Goal: Task Accomplishment & Management: Complete application form

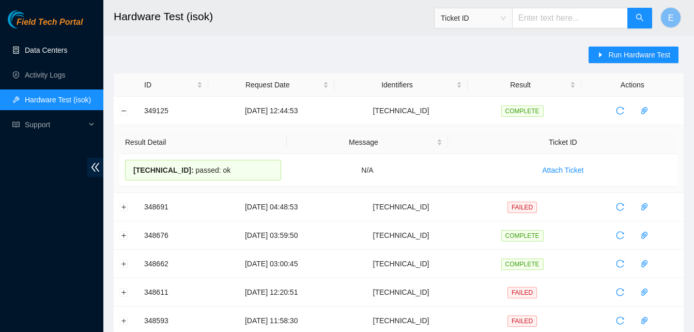
drag, startPoint x: 0, startPoint y: 0, endPoint x: 58, endPoint y: 49, distance: 75.5
click at [58, 49] on link "Data Centers" at bounding box center [46, 50] width 42 height 8
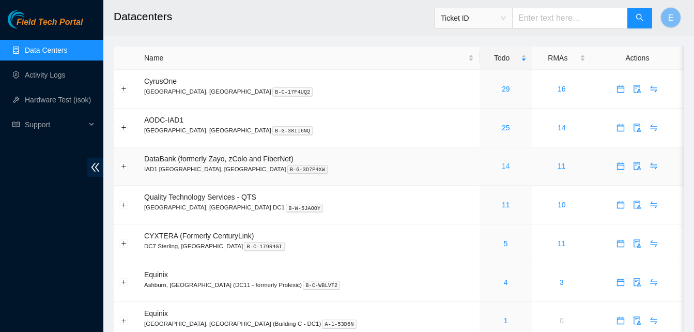
click at [502, 165] on link "14" at bounding box center [506, 166] width 8 height 8
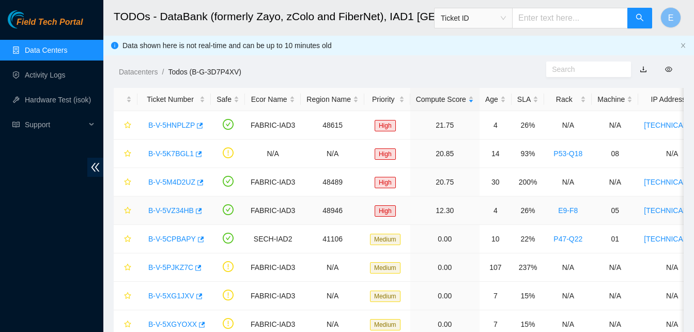
scroll to position [217, 0]
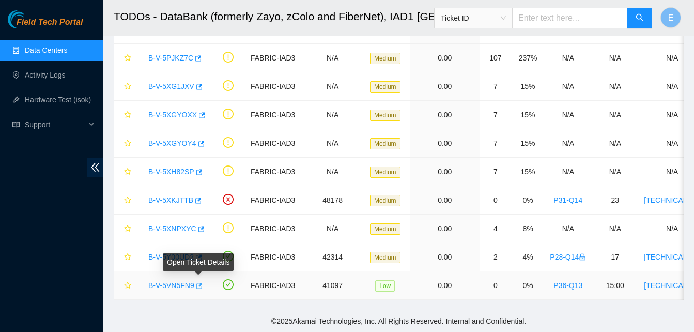
click at [199, 283] on icon "button" at bounding box center [199, 286] width 6 height 6
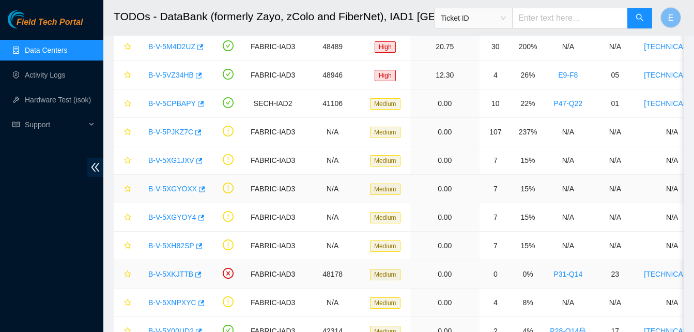
scroll to position [79, 0]
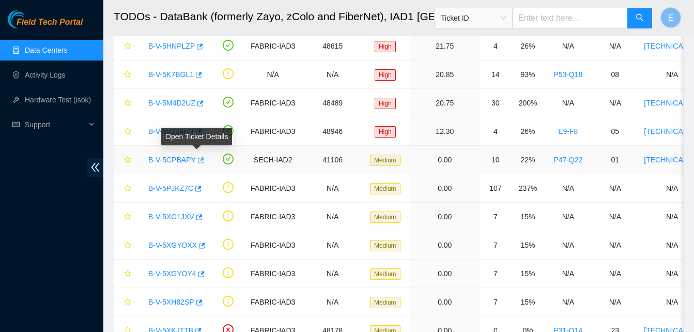
click at [198, 158] on icon "button" at bounding box center [201, 160] width 6 height 6
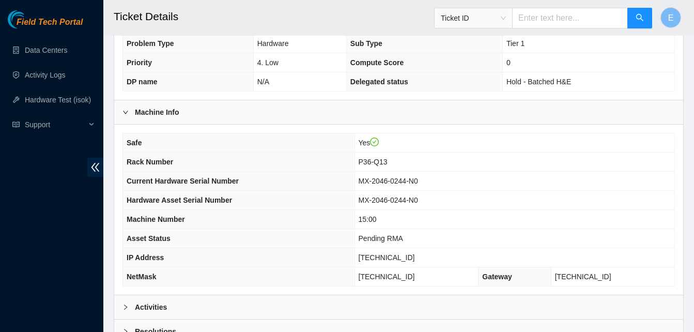
scroll to position [347, 0]
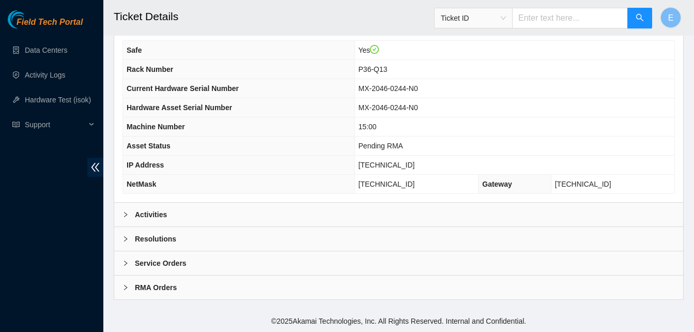
click at [152, 212] on b "Activities" at bounding box center [151, 214] width 32 height 11
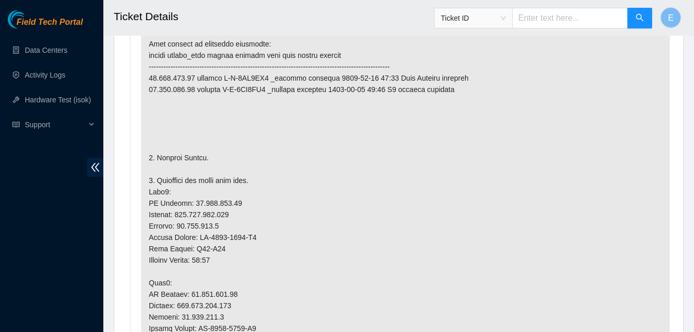
scroll to position [583, 0]
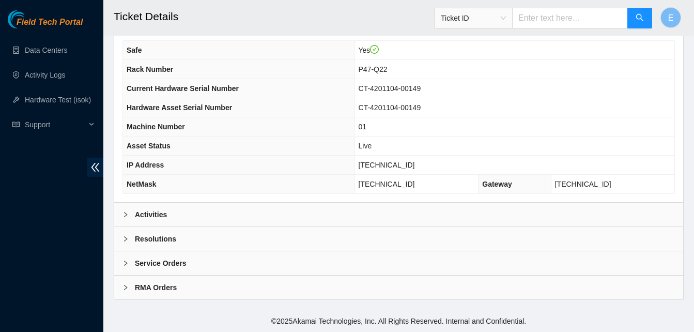
scroll to position [347, 0]
click at [151, 214] on b "Activities" at bounding box center [151, 214] width 32 height 11
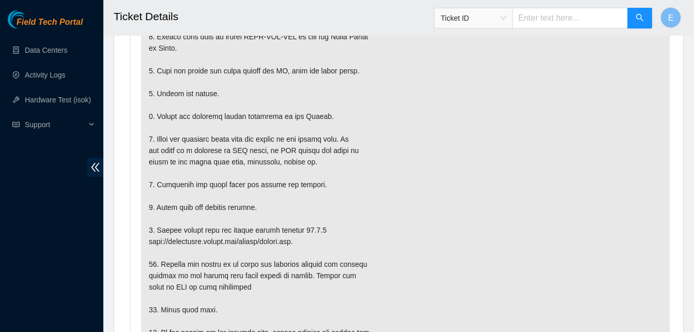
scroll to position [670, 0]
click at [387, 247] on p at bounding box center [405, 160] width 528 height 481
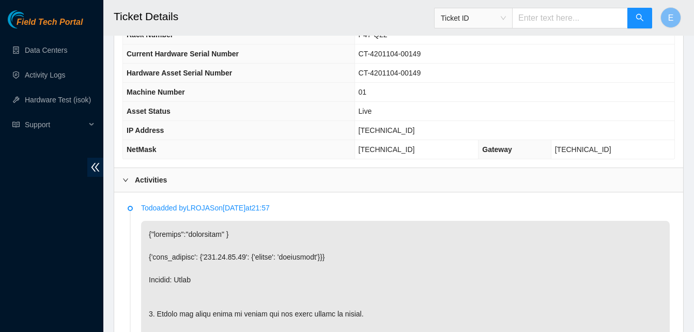
scroll to position [369, 0]
drag, startPoint x: 379, startPoint y: 138, endPoint x: 421, endPoint y: 143, distance: 42.6
click at [421, 141] on td "104.86.70.68" at bounding box center [514, 130] width 320 height 19
copy span "104.86.70.68"
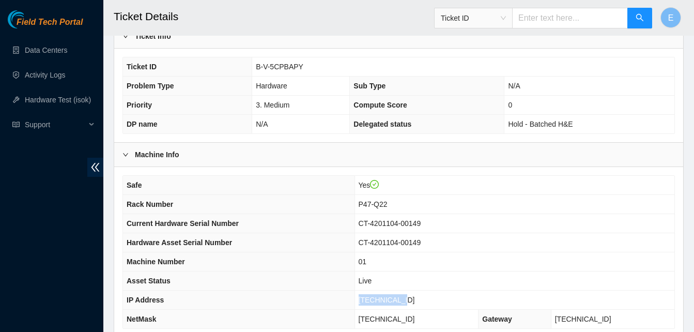
scroll to position [200, 0]
drag, startPoint x: 255, startPoint y: 80, endPoint x: 302, endPoint y: 87, distance: 47.6
click at [302, 77] on td "B-V-5CPBAPY" at bounding box center [463, 67] width 422 height 19
copy span "B-V-5CPBAPY"
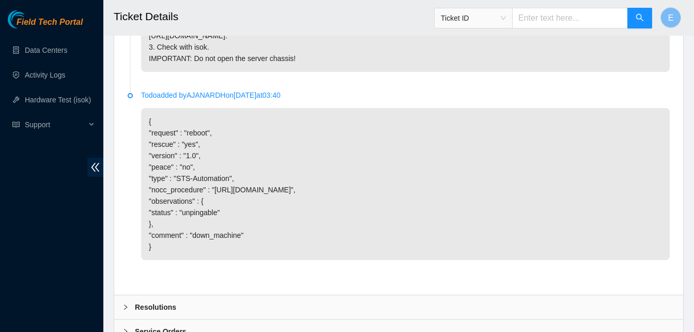
scroll to position [2076, 0]
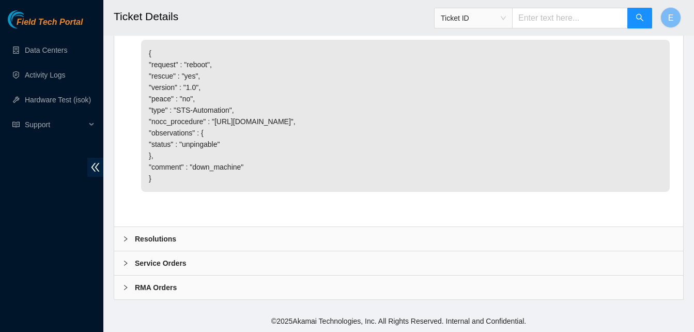
click at [160, 238] on b "Resolutions" at bounding box center [155, 238] width 41 height 11
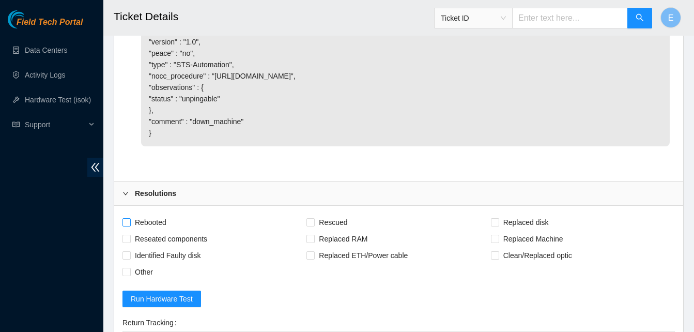
click at [127, 225] on input "Rebooted" at bounding box center [125, 221] width 7 height 7
checkbox input "true"
click at [317, 230] on span "Rescued" at bounding box center [333, 222] width 37 height 17
click at [314, 225] on input "Rescued" at bounding box center [309, 221] width 7 height 7
checkbox input "true"
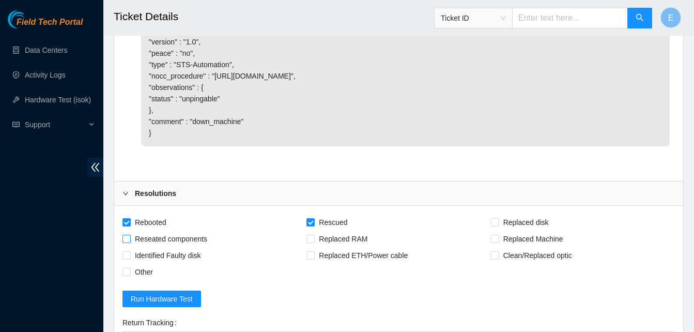
click at [127, 242] on input "Reseated components" at bounding box center [125, 238] width 7 height 7
checkbox input "true"
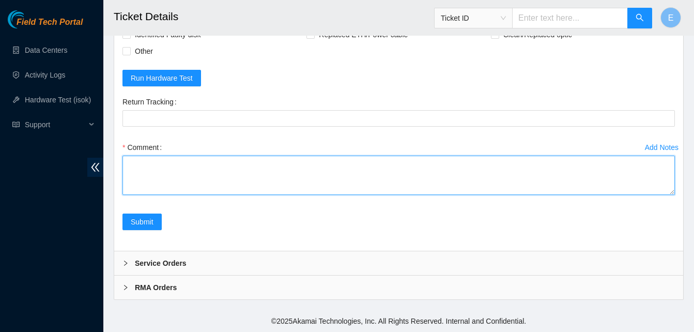
click at [152, 163] on textarea "Comment" at bounding box center [398, 174] width 552 height 39
paste textarea "349169 10-10-2025 03:06:49 104.86.70.68 FAILED Result Detail Message Ticket ID …"
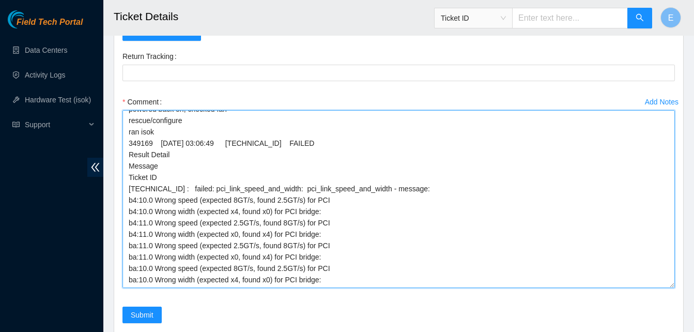
scroll to position [38, 0]
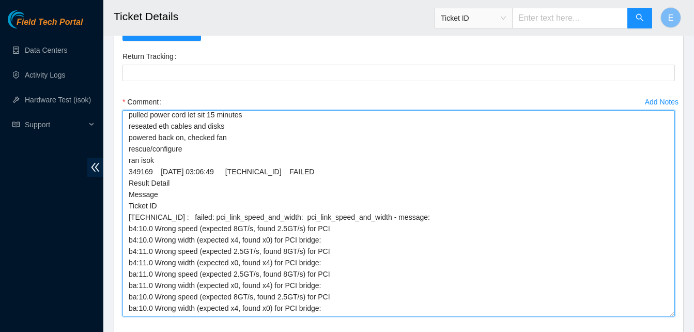
drag, startPoint x: 673, startPoint y: 191, endPoint x: 691, endPoint y: 358, distance: 167.9
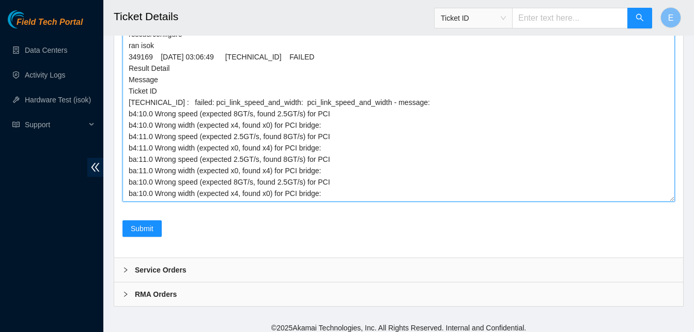
scroll to position [2508, 0]
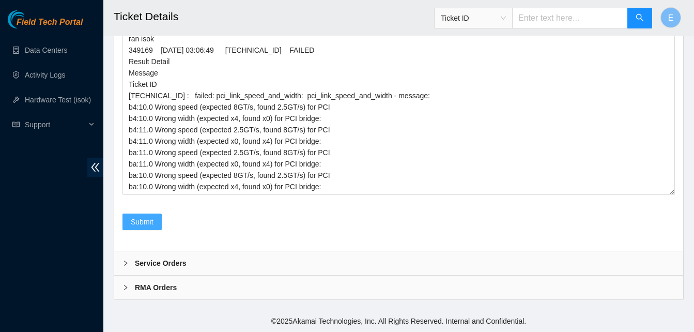
click at [144, 221] on span "Submit" at bounding box center [142, 221] width 23 height 11
click at [142, 220] on span "Submit" at bounding box center [142, 221] width 23 height 11
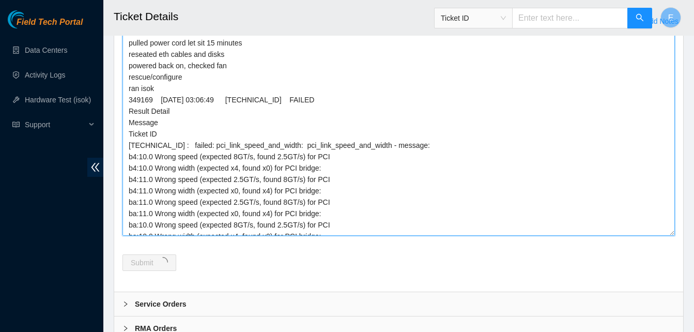
scroll to position [0, 0]
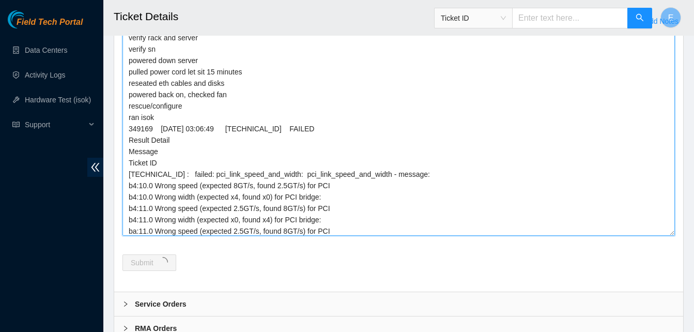
click at [123, 88] on textarea "verify rack and server verify sn powered down server pulled power cord let sit …" at bounding box center [398, 132] width 552 height 206
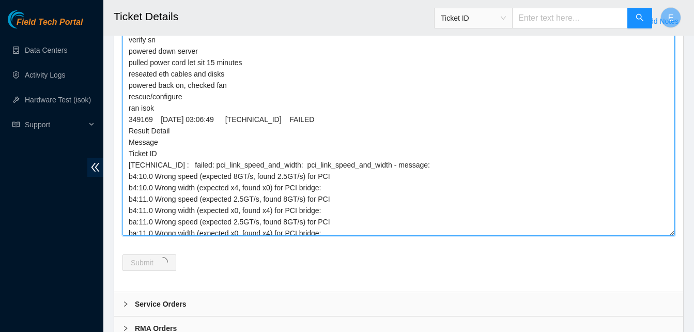
scroll to position [38, 0]
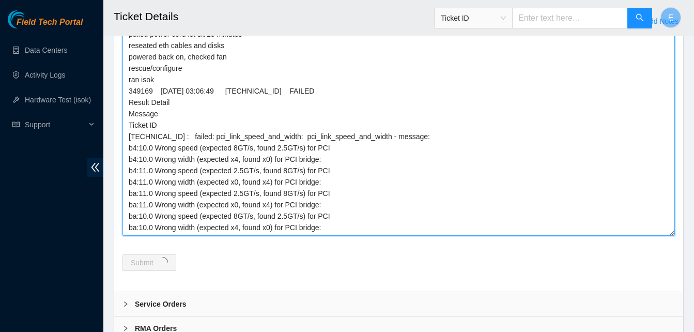
drag, startPoint x: 123, startPoint y: 88, endPoint x: 356, endPoint y: 281, distance: 302.7
click at [356, 242] on div "Comment verify rack and server verify sn powered down server pulled power cord …" at bounding box center [398, 127] width 552 height 229
paste textarea
type textarea "349169 10-10-2025 03:06:49 104.86.70.68 FAILED Result Detail Message Ticket ID …"
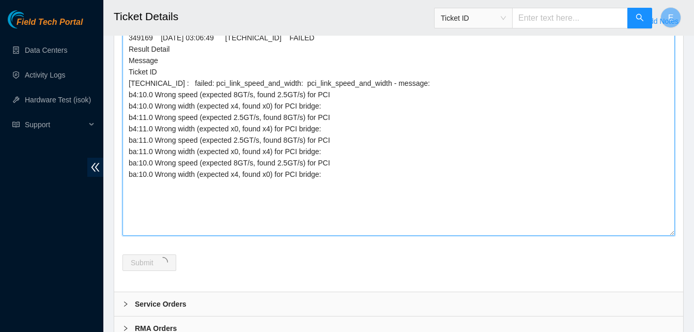
scroll to position [0, 0]
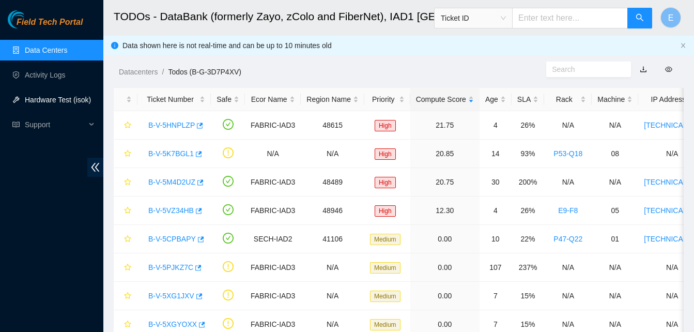
scroll to position [79, 0]
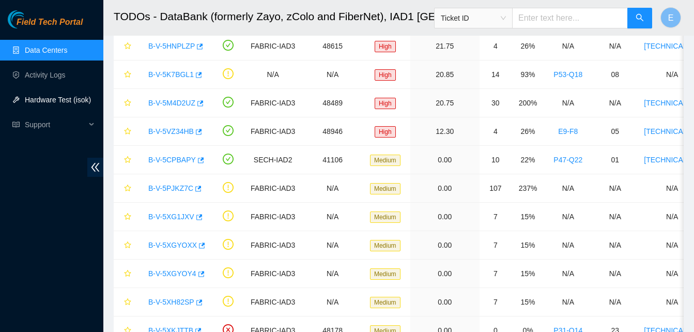
click at [51, 97] on link "Hardware Test (isok)" at bounding box center [58, 100] width 66 height 8
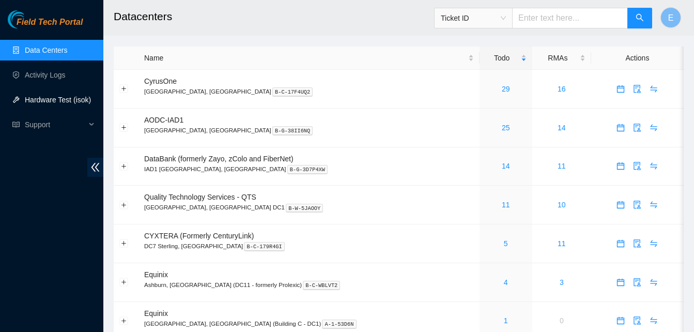
click at [58, 96] on link "Hardware Test (isok)" at bounding box center [58, 100] width 66 height 8
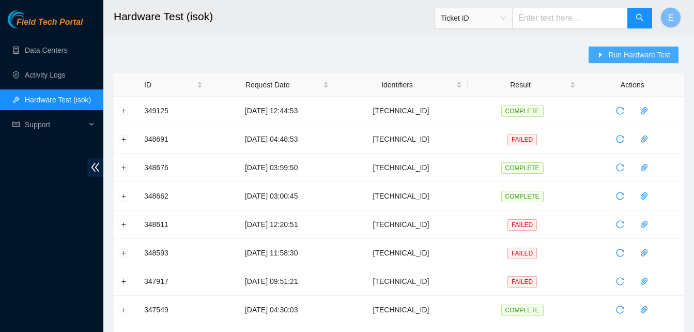
click at [619, 56] on span "Run Hardware Test" at bounding box center [639, 54] width 62 height 11
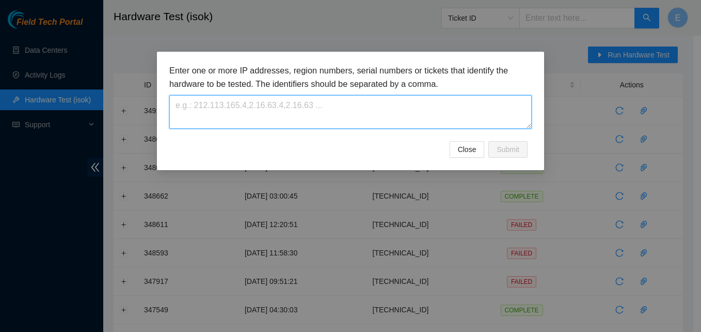
click at [375, 108] on textarea at bounding box center [350, 112] width 363 height 34
paste textarea "[TECHNICAL_ID]"
type textarea "[TECHNICAL_ID]"
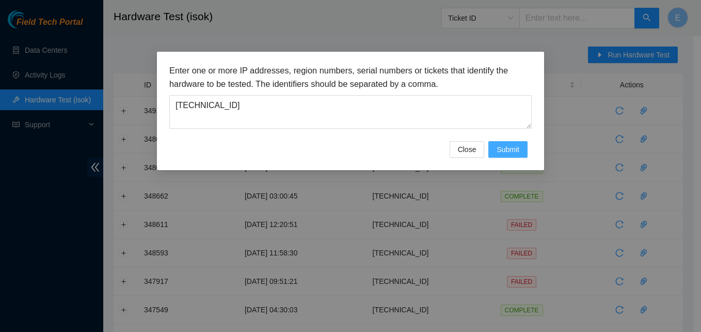
click at [501, 149] on span "Submit" at bounding box center [508, 149] width 23 height 11
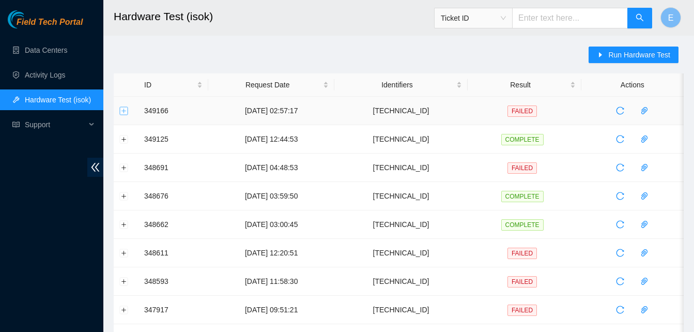
click at [121, 112] on button "Expand row" at bounding box center [124, 110] width 8 height 8
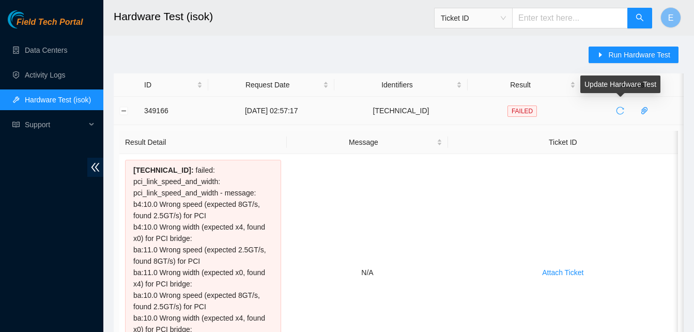
click at [618, 111] on icon "reload" at bounding box center [620, 110] width 8 height 8
click at [127, 111] on button "Collapse row" at bounding box center [124, 110] width 8 height 8
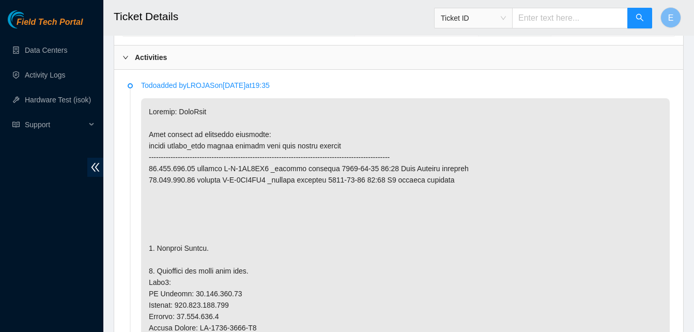
scroll to position [493, 0]
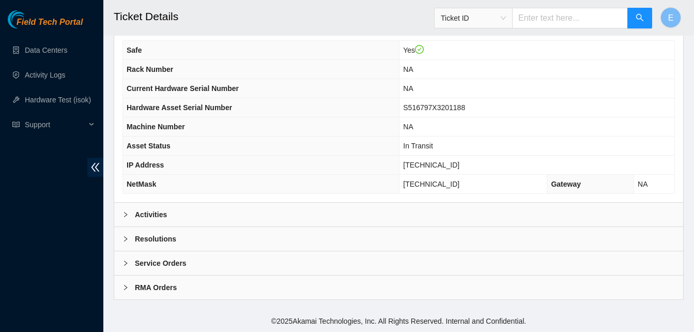
scroll to position [347, 0]
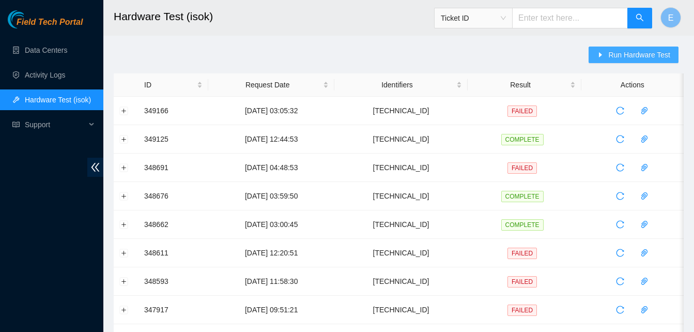
click at [608, 52] on button "Run Hardware Test" at bounding box center [633, 54] width 90 height 17
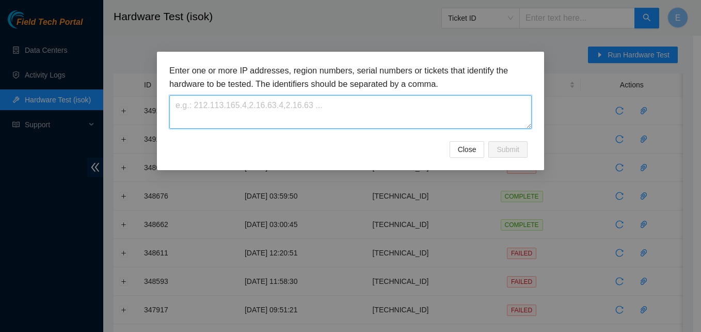
click at [333, 103] on textarea at bounding box center [350, 112] width 363 height 34
paste textarea "104.86.70.68"
type textarea "104.86.70.68"
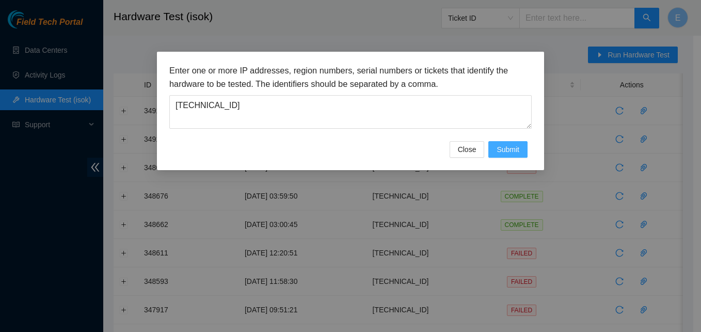
click at [510, 144] on span "Submit" at bounding box center [508, 149] width 23 height 11
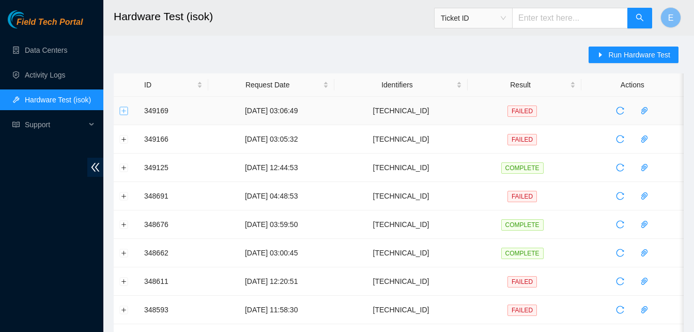
click at [123, 110] on button "Expand row" at bounding box center [124, 110] width 8 height 8
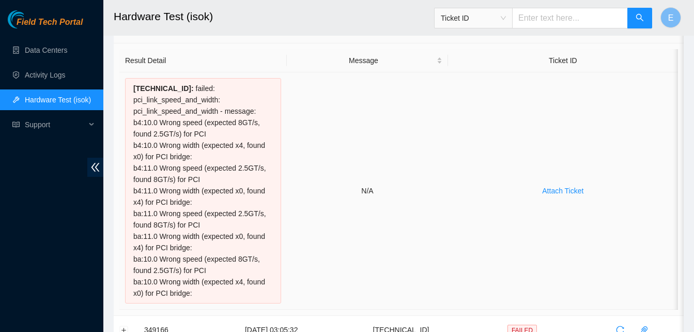
scroll to position [82, 0]
drag, startPoint x: 131, startPoint y: 101, endPoint x: 215, endPoint y: 103, distance: 84.2
click at [215, 103] on div "104.86.70.68 : failed: pci_link_speed_and_width: pci_link_speed_and_width - mes…" at bounding box center [203, 189] width 156 height 225
copy div "pci_link_speed_and_width"
click at [135, 94] on div "104.86.70.68 : failed: pci_link_speed_and_width: pci_link_speed_and_width - mes…" at bounding box center [203, 189] width 156 height 225
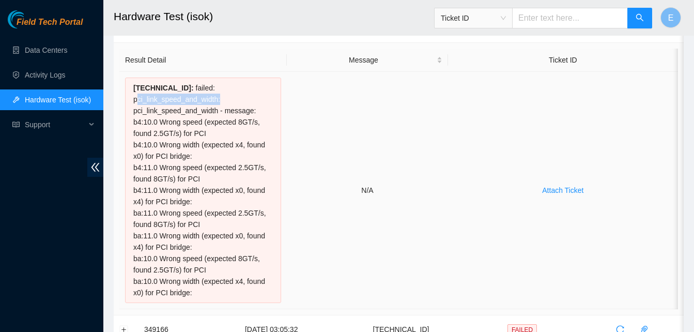
drag, startPoint x: 133, startPoint y: 97, endPoint x: 214, endPoint y: 100, distance: 81.1
click at [214, 100] on div "104.86.70.68 : failed: pci_link_speed_and_width: pci_link_speed_and_width - mes…" at bounding box center [203, 189] width 156 height 225
copy div "pci_link_speed_and_width"
click at [219, 40] on td "10-10-2025 03:06:49" at bounding box center [271, 28] width 126 height 28
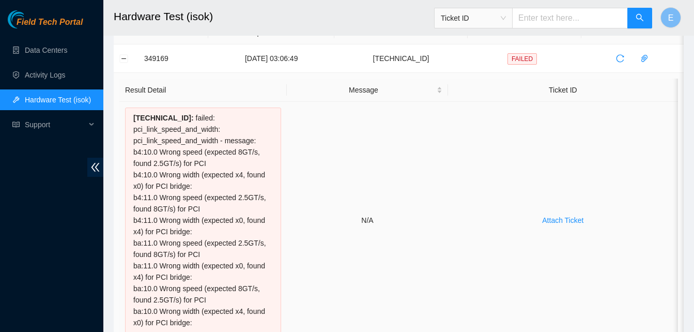
scroll to position [98, 0]
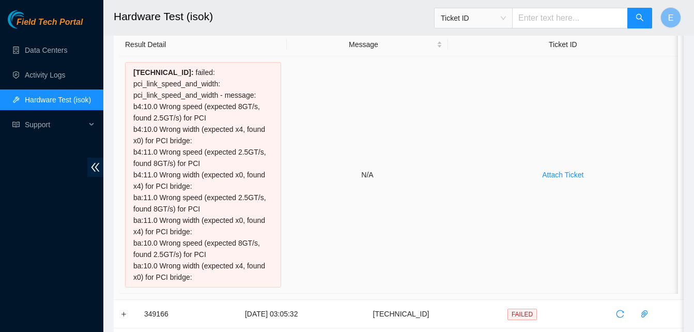
drag, startPoint x: 146, startPoint y: 113, endPoint x: 254, endPoint y: 279, distance: 199.0
copy tbody "349169 10-10-2025 03:06:49 104.86.70.68 FAILED Result Detail Message Ticket ID …"
click at [48, 50] on link "Data Centers" at bounding box center [46, 50] width 42 height 8
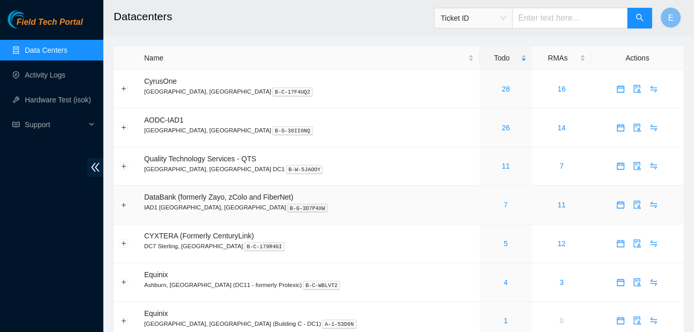
click at [504, 204] on link "7" at bounding box center [506, 204] width 4 height 8
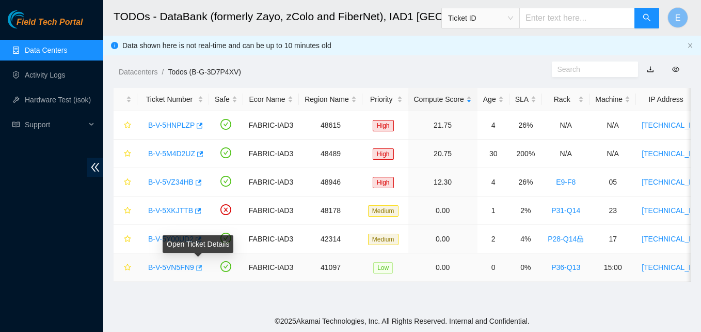
click at [200, 268] on icon "button" at bounding box center [198, 267] width 7 height 7
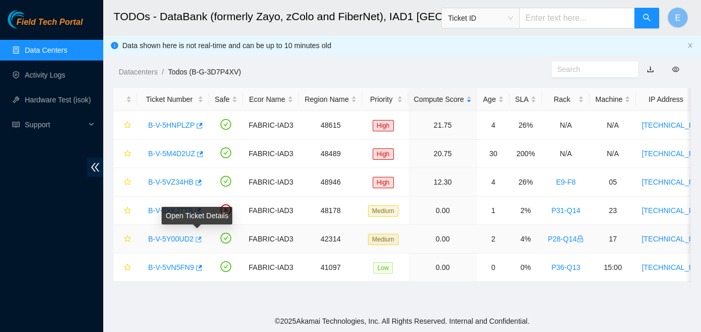
click at [197, 238] on icon "button" at bounding box center [197, 239] width 7 height 7
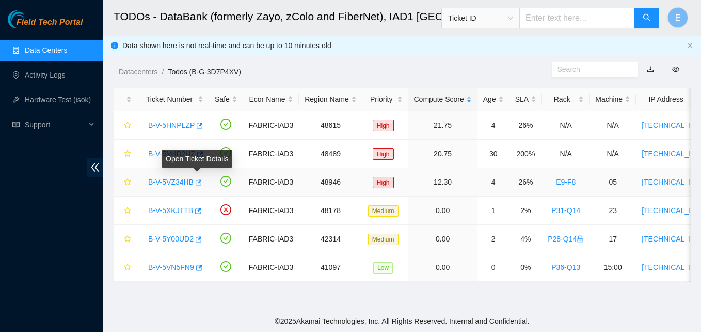
click at [196, 184] on icon "button" at bounding box center [199, 182] width 6 height 6
click at [198, 182] on icon "button" at bounding box center [199, 182] width 6 height 6
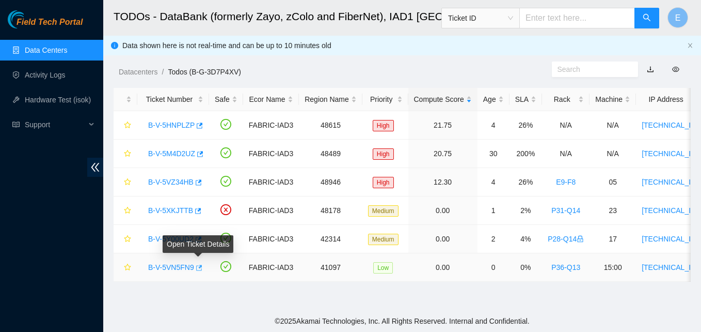
click at [197, 268] on icon "button" at bounding box center [198, 267] width 7 height 7
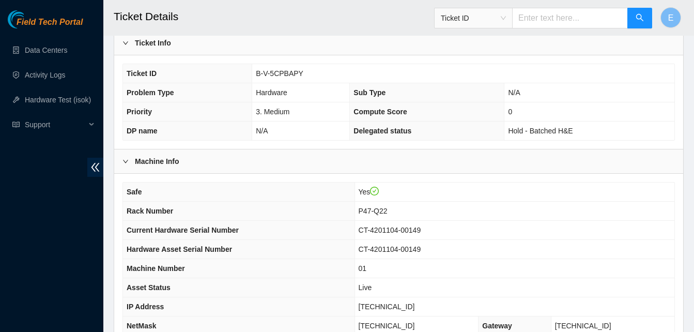
scroll to position [347, 0]
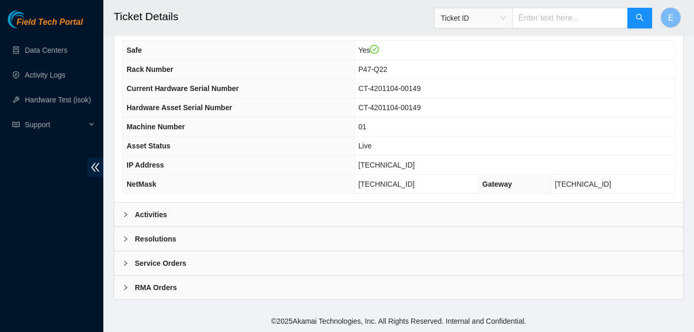
click at [141, 215] on b "Activities" at bounding box center [151, 214] width 32 height 11
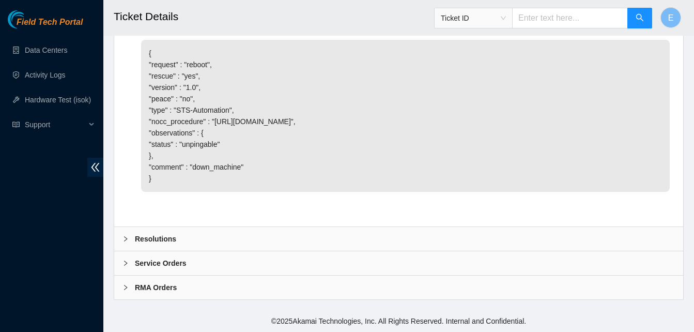
scroll to position [2076, 0]
click at [161, 239] on b "Resolutions" at bounding box center [155, 238] width 41 height 11
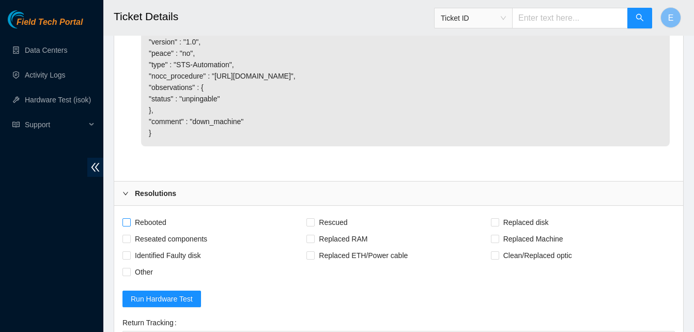
click at [128, 225] on input "Rebooted" at bounding box center [125, 221] width 7 height 7
checkbox input "true"
click at [309, 230] on label "Rescued" at bounding box center [328, 222] width 45 height 17
click at [309, 225] on input "Rescued" at bounding box center [309, 221] width 7 height 7
checkbox input "true"
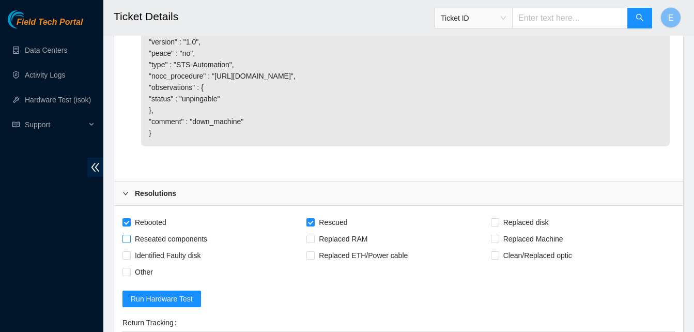
click at [132, 247] on span "Reseated components" at bounding box center [171, 238] width 81 height 17
click at [130, 242] on input "Reseated components" at bounding box center [125, 238] width 7 height 7
checkbox input "true"
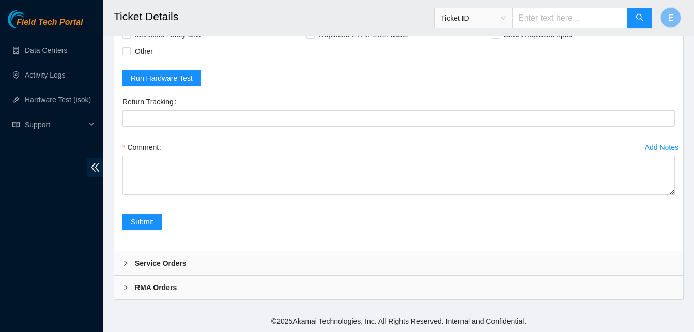
scroll to position [2342, 0]
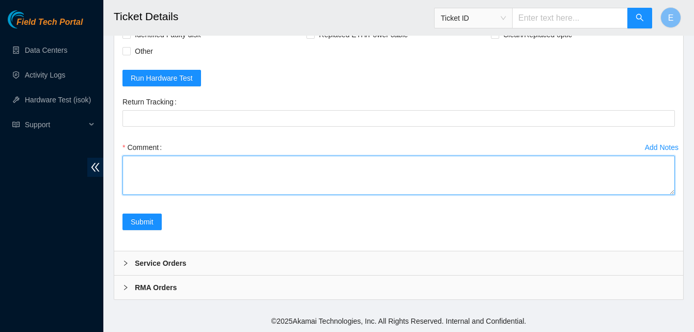
click at [144, 172] on textarea "Comment" at bounding box center [398, 174] width 552 height 39
paste textarea "349169 10-10-2025 03:06:49 104.86.70.68 FAILED Result Detail Message Ticket ID …"
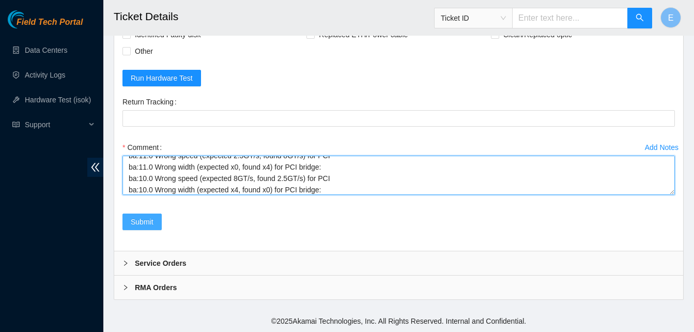
type textarea "349169 10-10-2025 03:06:49 104.86.70.68 FAILED Result Detail Message Ticket ID …"
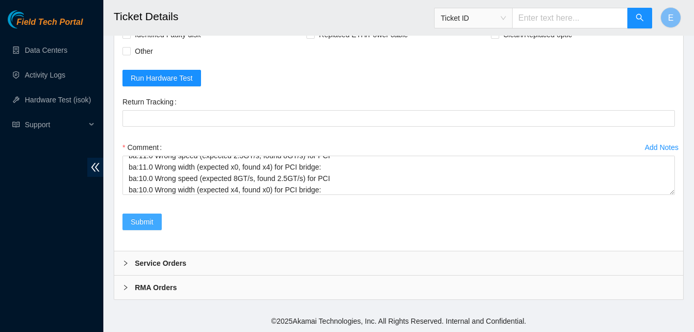
click at [135, 223] on span "Submit" at bounding box center [142, 221] width 23 height 11
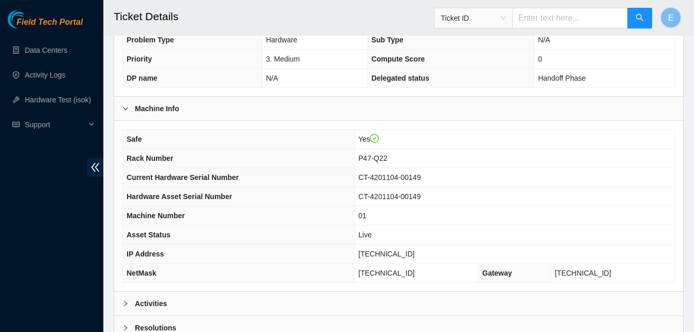
scroll to position [347, 0]
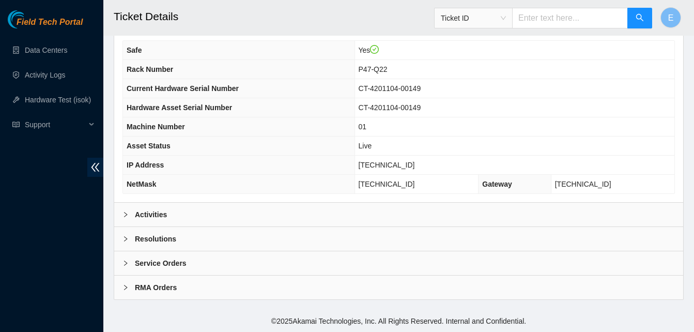
click at [155, 210] on b "Activities" at bounding box center [151, 214] width 32 height 11
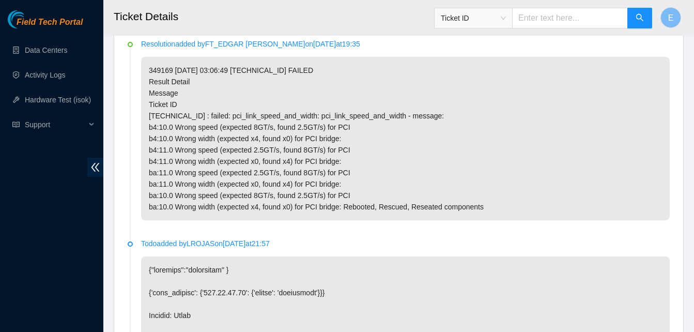
scroll to position [529, 0]
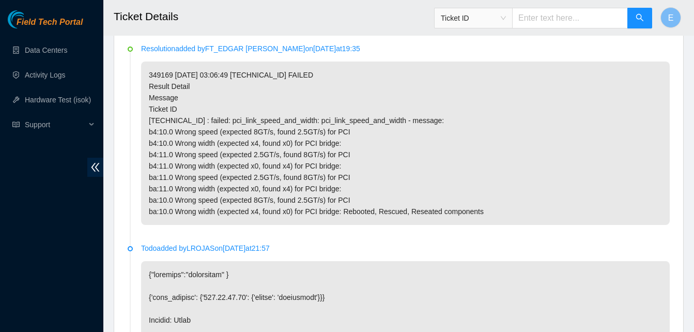
click at [320, 77] on p "349169 10-10-2025 03:06:49 104.86.70.68 FAILED Result Detail Message Ticket ID …" at bounding box center [405, 142] width 528 height 163
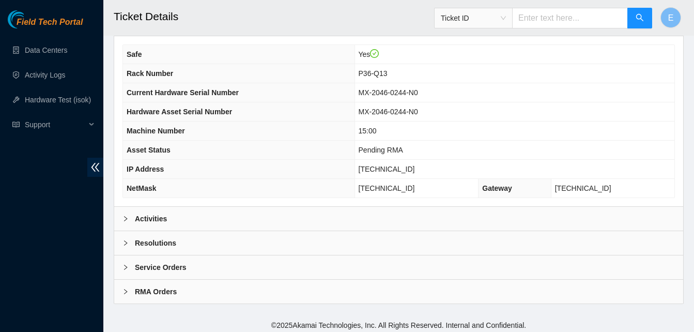
scroll to position [347, 0]
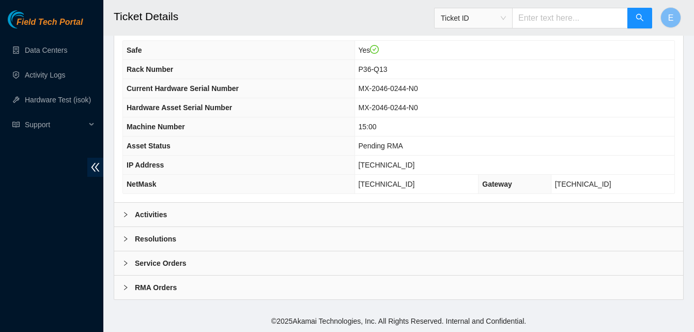
click at [155, 214] on b "Activities" at bounding box center [151, 214] width 32 height 11
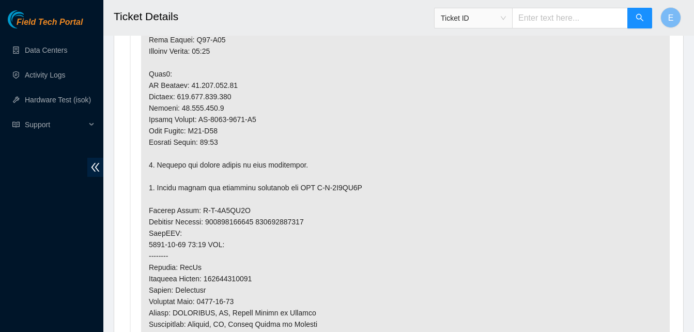
scroll to position [792, 0]
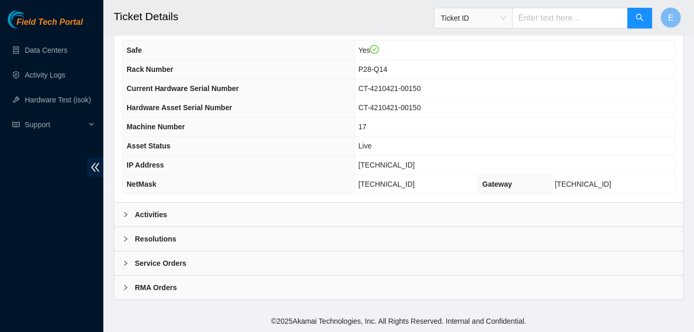
scroll to position [347, 0]
click at [153, 212] on b "Activities" at bounding box center [151, 214] width 32 height 11
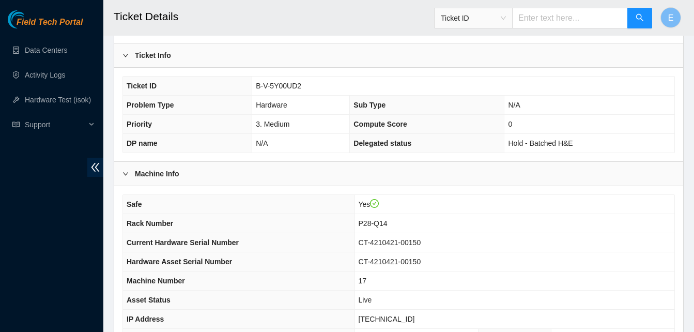
scroll to position [181, 0]
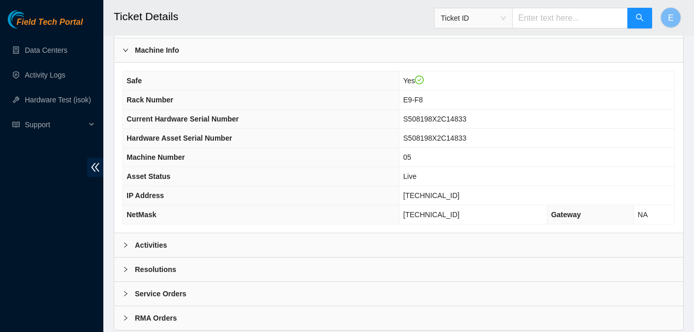
scroll to position [347, 0]
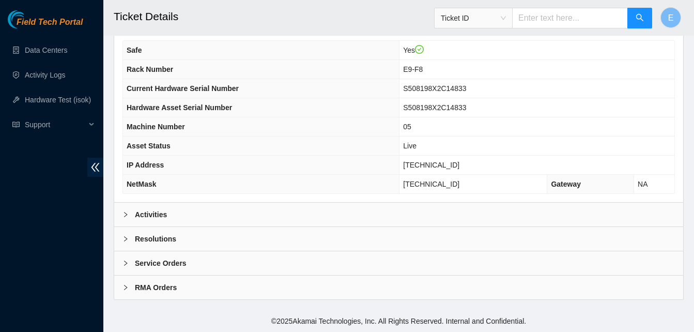
click at [152, 215] on b "Activities" at bounding box center [151, 214] width 32 height 11
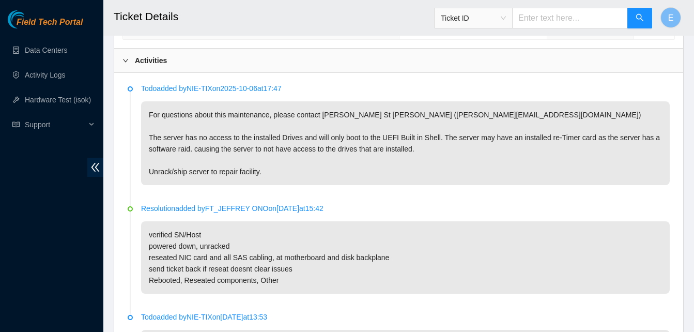
scroll to position [490, 0]
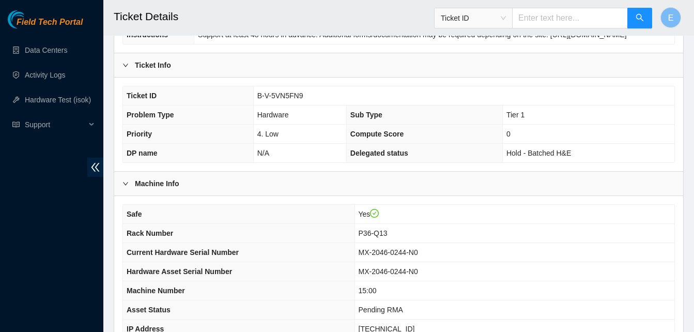
scroll to position [170, 0]
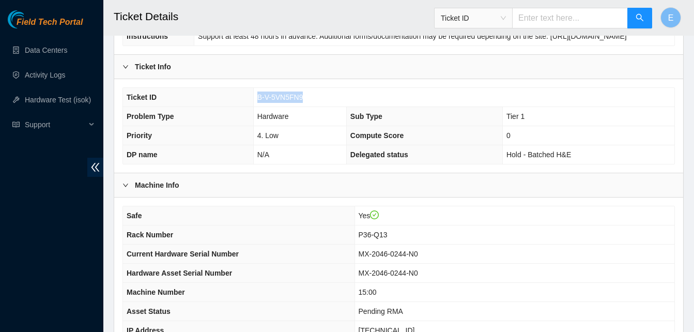
drag, startPoint x: 257, startPoint y: 108, endPoint x: 306, endPoint y: 114, distance: 49.9
click at [306, 107] on td "B-V-5VN5FN9" at bounding box center [463, 97] width 421 height 19
copy span "B-V-5VN5FN9"
click at [506, 17] on span "Ticket ID" at bounding box center [473, 17] width 65 height 15
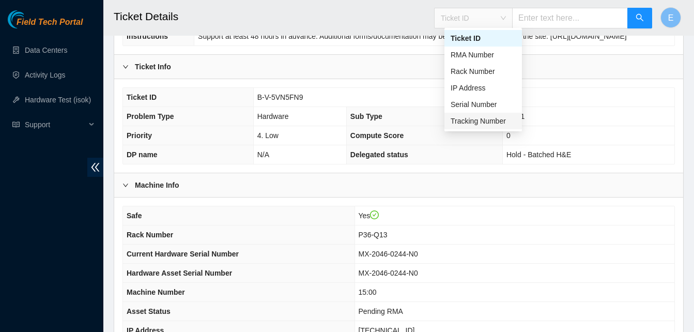
click at [466, 120] on div "Tracking Number" at bounding box center [482, 120] width 65 height 11
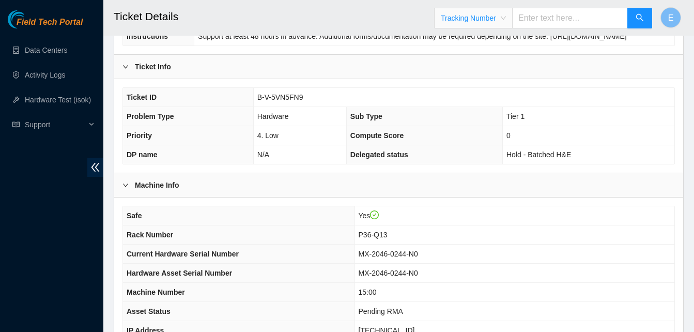
scroll to position [347, 0]
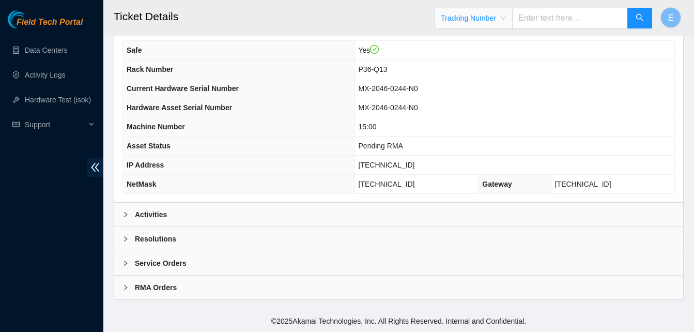
click at [146, 215] on b "Activities" at bounding box center [151, 214] width 32 height 11
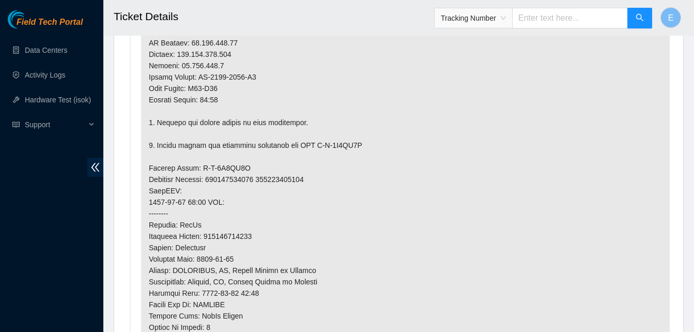
scroll to position [835, 0]
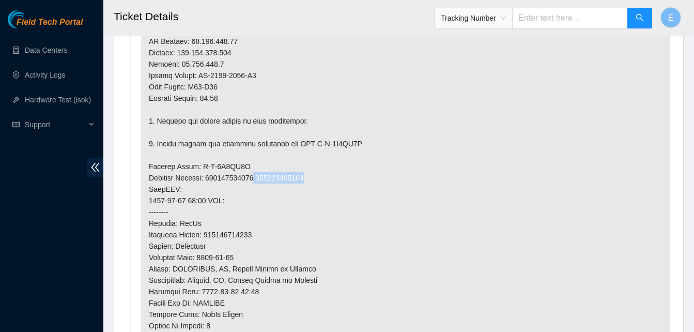
drag, startPoint x: 258, startPoint y: 189, endPoint x: 306, endPoint y: 187, distance: 48.6
click at [306, 187] on p at bounding box center [405, 115] width 528 height 720
copy p "473665221265"
click at [545, 15] on input "text" at bounding box center [570, 18] width 116 height 21
paste input "473665221265"
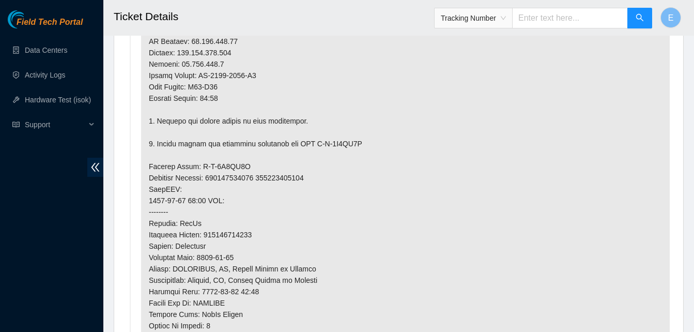
type input "473665221265"
click at [641, 15] on icon "search" at bounding box center [639, 17] width 8 height 8
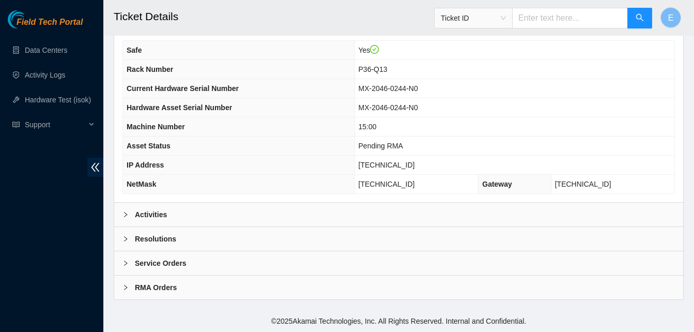
scroll to position [347, 0]
click at [150, 216] on b "Activities" at bounding box center [151, 214] width 32 height 11
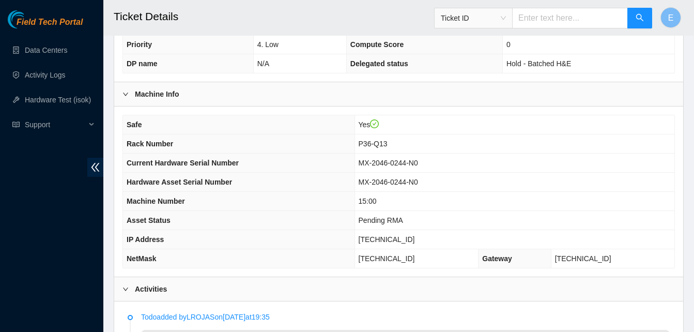
scroll to position [261, 0]
click at [199, 69] on th "DP name" at bounding box center [188, 63] width 130 height 19
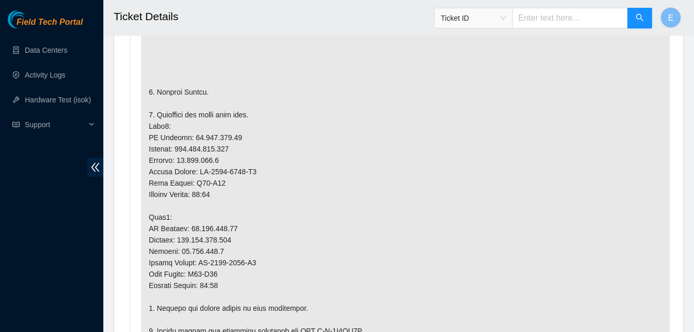
scroll to position [610, 0]
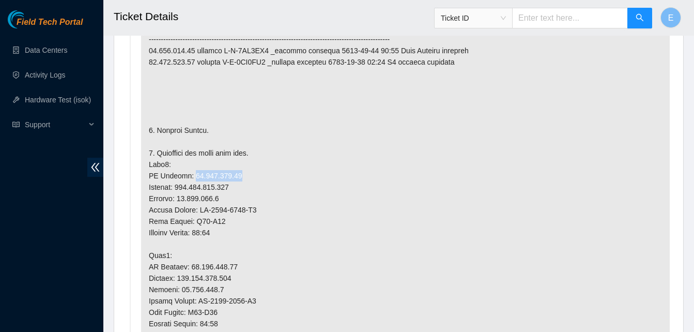
drag, startPoint x: 188, startPoint y: 185, endPoint x: 229, endPoint y: 185, distance: 41.3
copy p "[TECHNICAL_ID]"
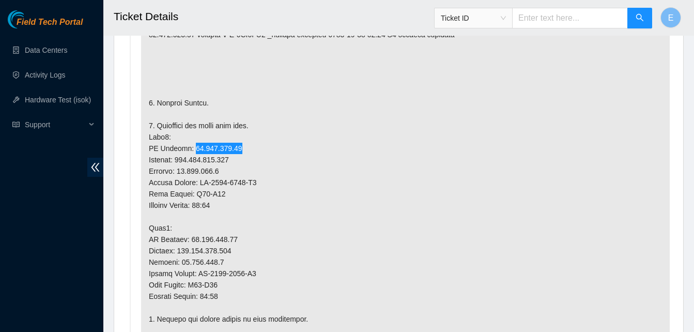
scroll to position [638, 0]
click at [189, 156] on p at bounding box center [405, 312] width 528 height 720
drag, startPoint x: 185, startPoint y: 157, endPoint x: 242, endPoint y: 161, distance: 56.5
click at [242, 161] on p at bounding box center [405, 312] width 528 height 720
copy p "[TECHNICAL_ID]"
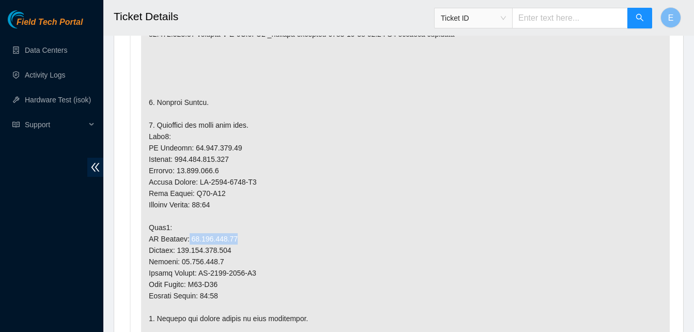
drag, startPoint x: 183, startPoint y: 249, endPoint x: 230, endPoint y: 249, distance: 46.5
click at [230, 249] on p at bounding box center [405, 312] width 528 height 720
copy p "[TECHNICAL_ID]"
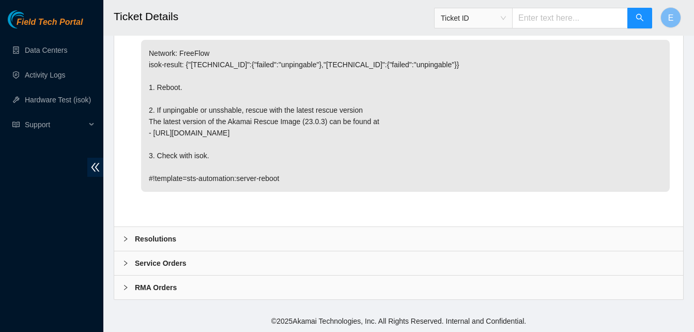
scroll to position [2110, 0]
click at [153, 241] on b "Resolutions" at bounding box center [155, 238] width 41 height 11
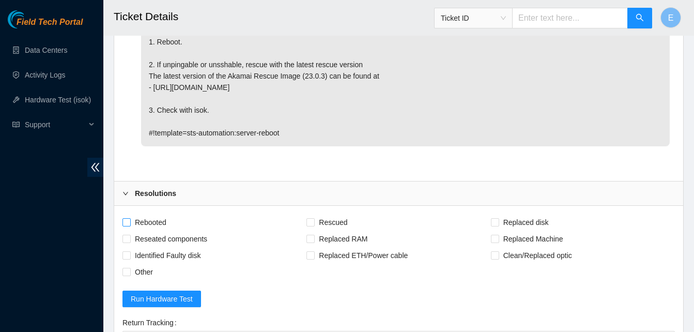
click at [131, 230] on span "Rebooted" at bounding box center [151, 222] width 40 height 17
click at [130, 225] on input "Rebooted" at bounding box center [125, 221] width 7 height 7
checkbox input "true"
click at [310, 225] on input "Rescued" at bounding box center [309, 221] width 7 height 7
checkbox input "true"
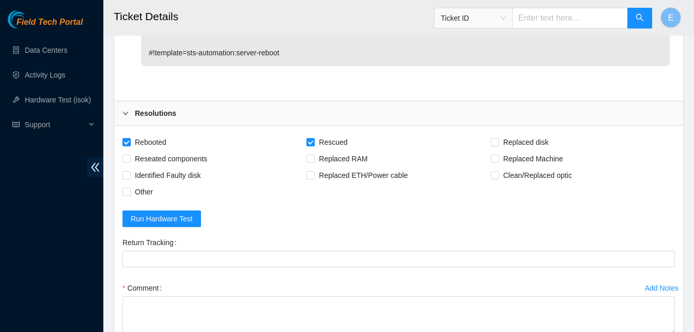
scroll to position [2190, 0]
click at [493, 166] on label "Replaced Machine" at bounding box center [529, 158] width 76 height 17
click at [493, 161] on input "Replaced Machine" at bounding box center [494, 157] width 7 height 7
checkbox input "true"
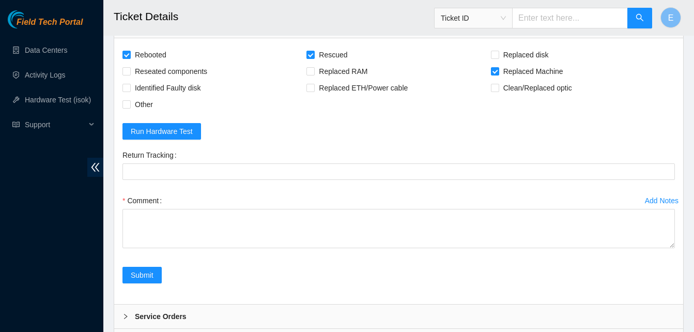
scroll to position [2278, 0]
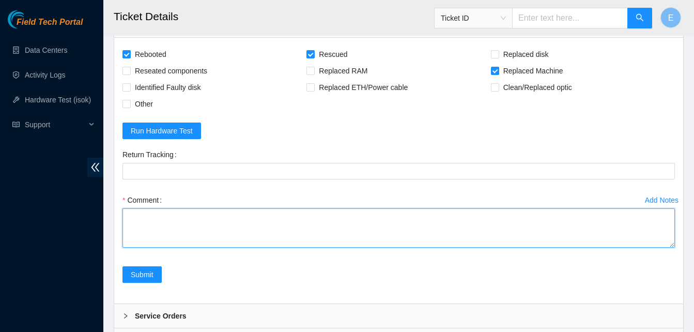
click at [179, 247] on textarea "Comment" at bounding box center [398, 227] width 552 height 39
click at [178, 247] on textarea "verify rack and server verify sn powered down server" at bounding box center [398, 227] width 552 height 39
click at [211, 247] on textarea "verify rack and server verify sn powered down old server" at bounding box center [398, 227] width 552 height 39
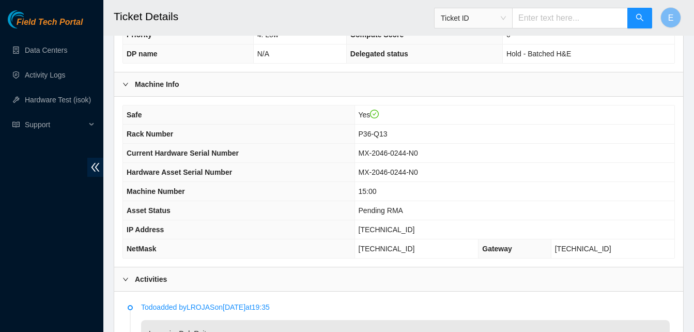
scroll to position [266, 0]
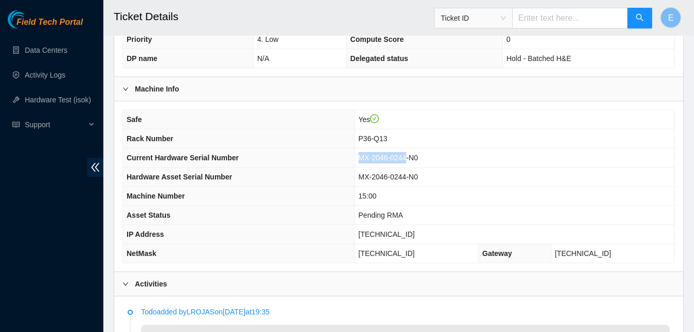
drag, startPoint x: 373, startPoint y: 166, endPoint x: 424, endPoint y: 173, distance: 51.1
click at [424, 167] on td "MX-2046-0244-N0" at bounding box center [514, 157] width 320 height 19
copy span "MX-2046-0244"
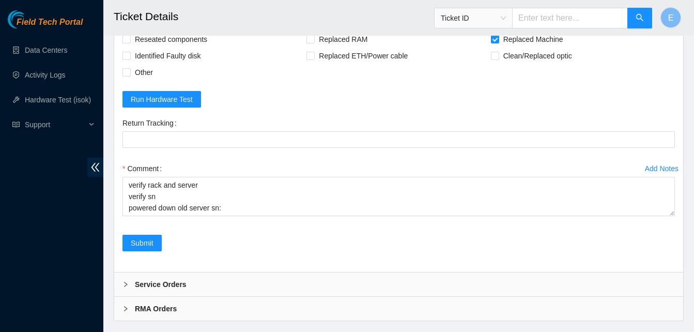
scroll to position [2376, 0]
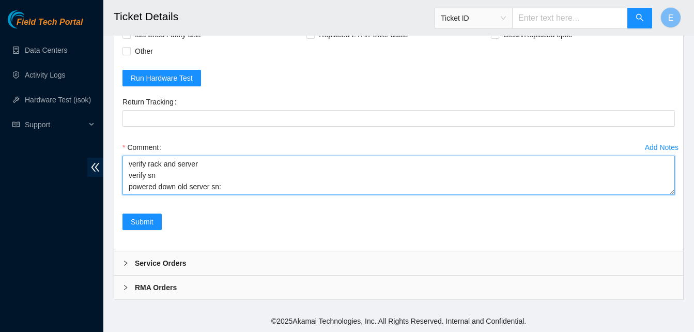
click at [426, 190] on textarea "verify rack and server verify sn powered down old server sn:" at bounding box center [398, 174] width 552 height 39
paste textarea "MX-2046-0244"
paste textarea "349217 [DATE] 05:17:43 [TECHNICAL_ID] COMPLETE Result Detail Message Ticket ID …"
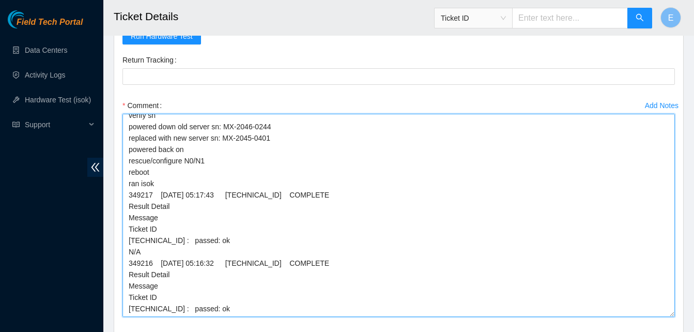
scroll to position [18, 0]
drag, startPoint x: 669, startPoint y: 194, endPoint x: 684, endPoint y: 358, distance: 164.4
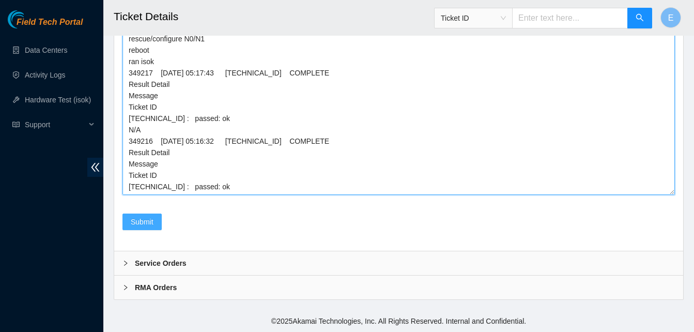
type textarea "verify rack and server verify sn powered down old server sn: MX-2046-0244 repla…"
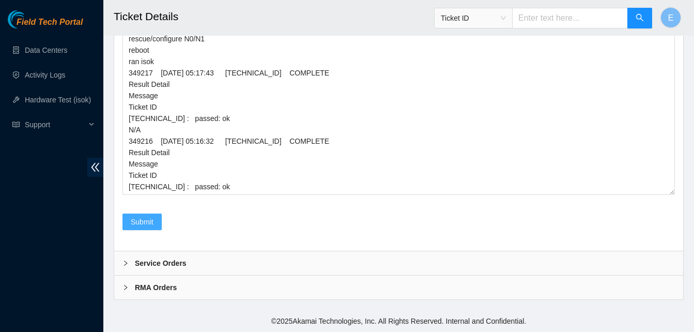
click at [148, 226] on span "Submit" at bounding box center [142, 221] width 23 height 11
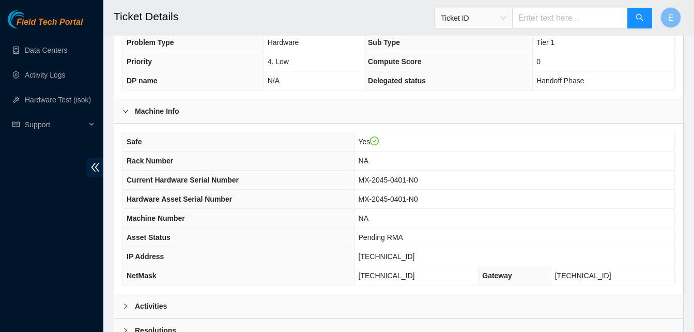
scroll to position [347, 0]
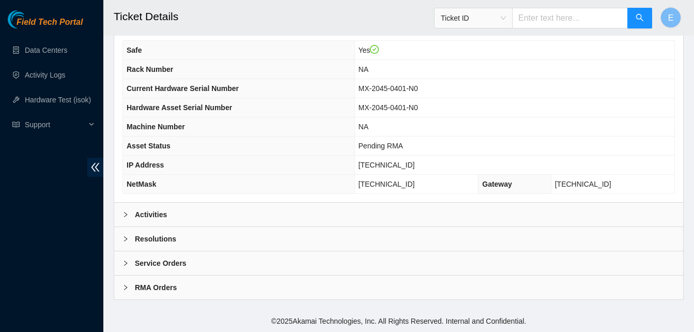
click at [161, 212] on b "Activities" at bounding box center [151, 214] width 32 height 11
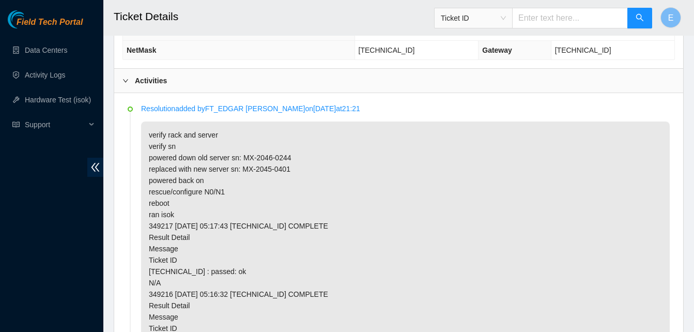
scroll to position [470, 0]
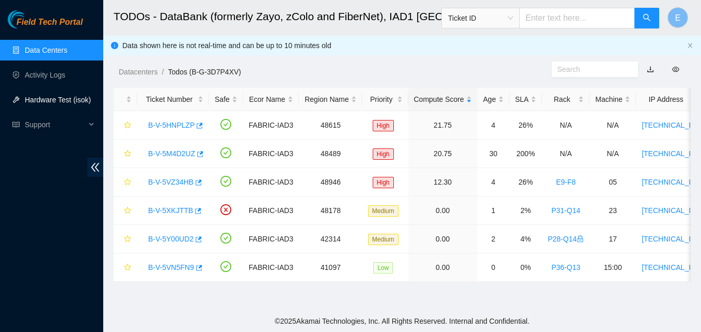
click at [60, 96] on link "Hardware Test (isok)" at bounding box center [58, 100] width 66 height 8
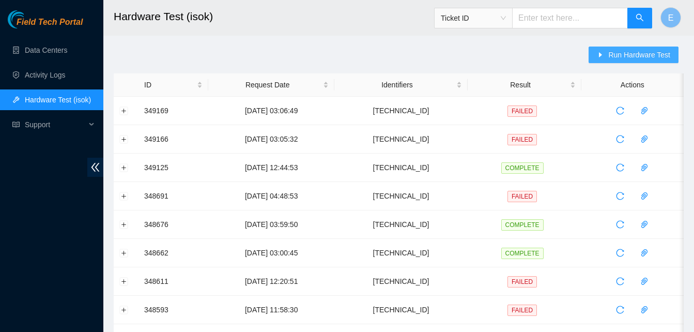
click at [621, 56] on span "Run Hardware Test" at bounding box center [639, 54] width 62 height 11
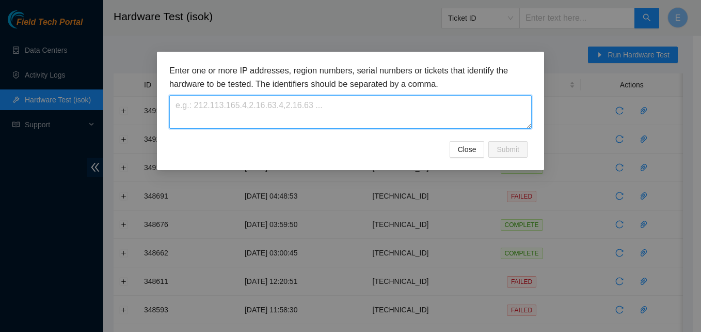
click at [349, 124] on textarea at bounding box center [350, 112] width 363 height 34
paste textarea "[TECHNICAL_ID]"
type textarea "[TECHNICAL_ID]"
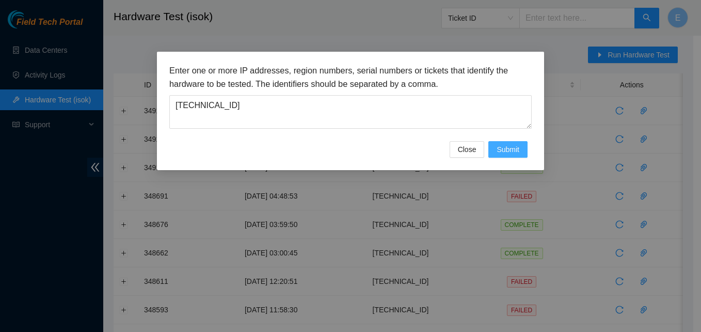
click at [505, 150] on span "Submit" at bounding box center [508, 149] width 23 height 11
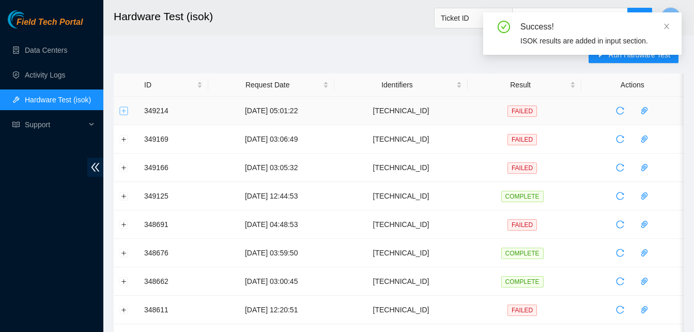
click at [126, 108] on button "Expand row" at bounding box center [124, 110] width 8 height 8
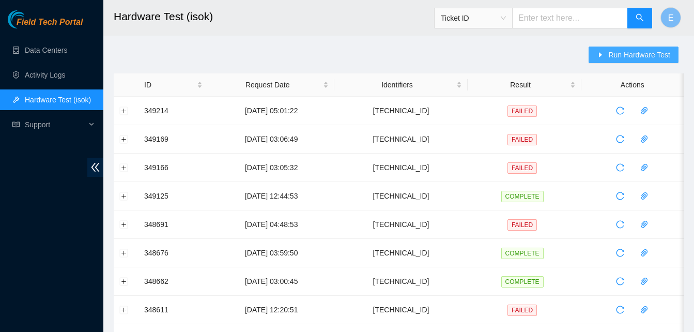
click at [631, 49] on button "Run Hardware Test" at bounding box center [633, 54] width 90 height 17
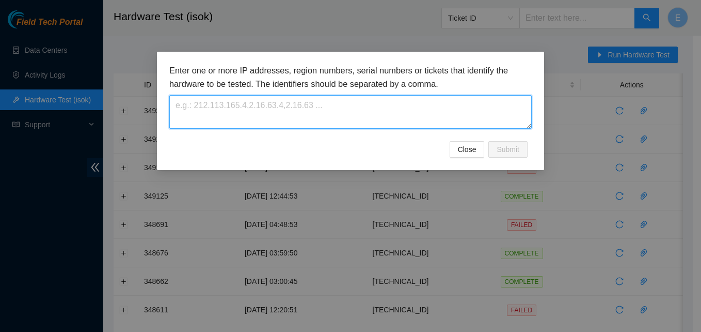
click at [385, 112] on textarea at bounding box center [350, 112] width 363 height 34
paste textarea "[TECHNICAL_ID]"
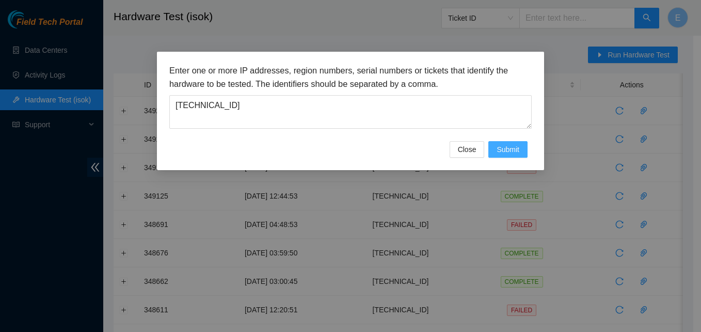
click at [517, 145] on span "Submit" at bounding box center [508, 149] width 23 height 11
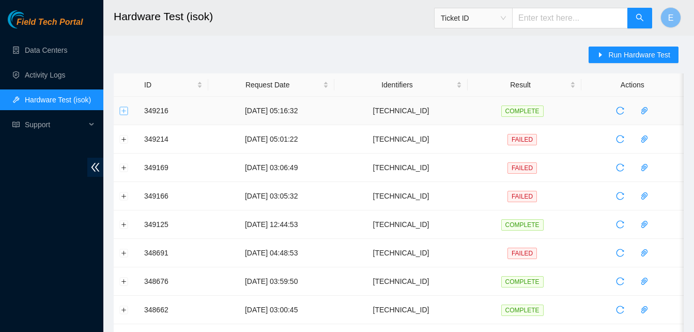
click at [121, 113] on button "Expand row" at bounding box center [124, 110] width 8 height 8
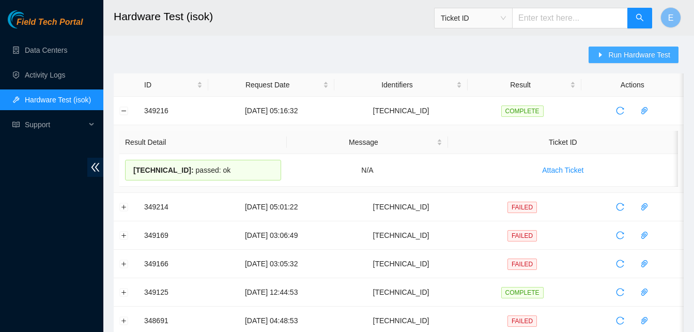
click at [619, 48] on button "Run Hardware Test" at bounding box center [633, 54] width 90 height 17
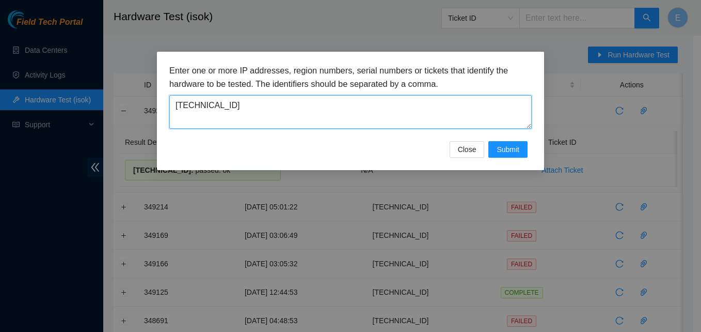
click at [345, 117] on textarea "[TECHNICAL_ID]" at bounding box center [350, 112] width 363 height 34
type textarea "2"
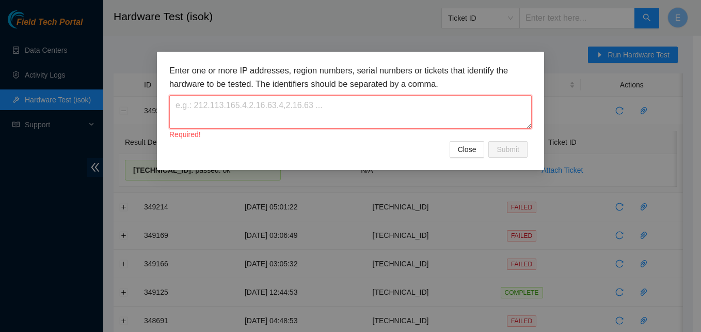
paste textarea "[TECHNICAL_ID]"
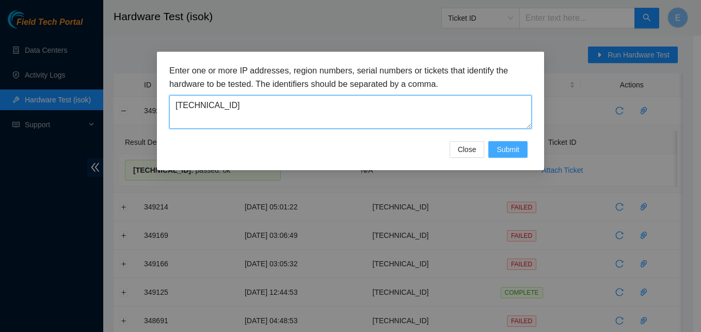
type textarea "[TECHNICAL_ID]"
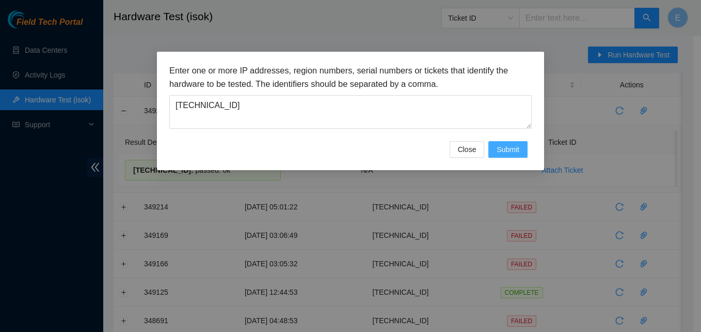
click at [502, 148] on span "Submit" at bounding box center [508, 149] width 23 height 11
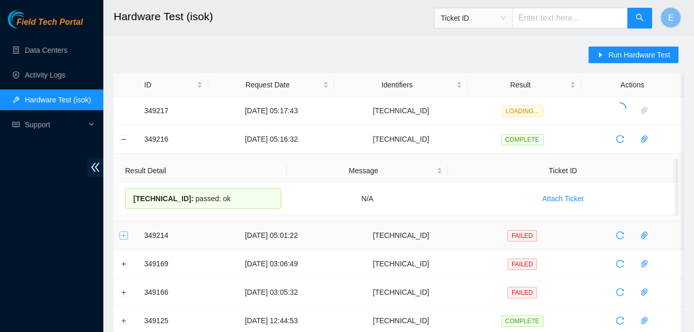
click at [124, 236] on button "Expand row" at bounding box center [124, 235] width 8 height 8
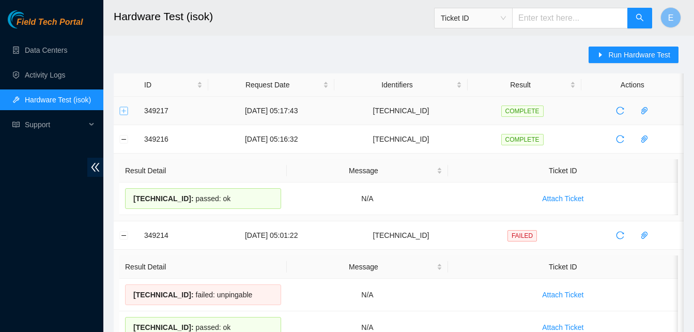
click at [123, 112] on button "Expand row" at bounding box center [124, 110] width 8 height 8
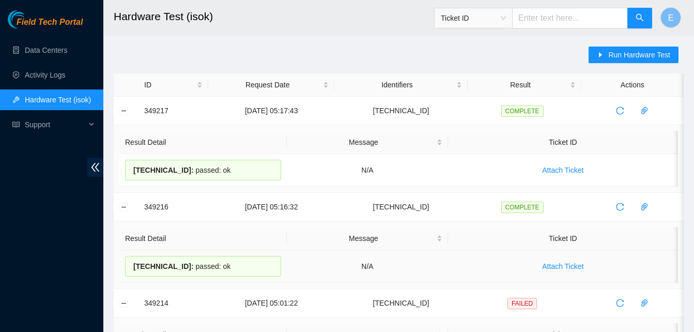
drag, startPoint x: 143, startPoint y: 106, endPoint x: 231, endPoint y: 261, distance: 178.1
copy tbody "349217 [DATE] 05:17:43 [TECHNICAL_ID] COMPLETE Result Detail Message Ticket ID …"
click at [57, 71] on link "Activity Logs" at bounding box center [45, 75] width 41 height 8
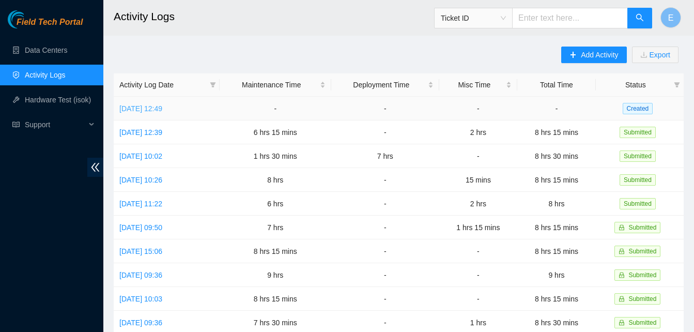
click at [162, 110] on link "[DATE] 12:49" at bounding box center [140, 108] width 43 height 8
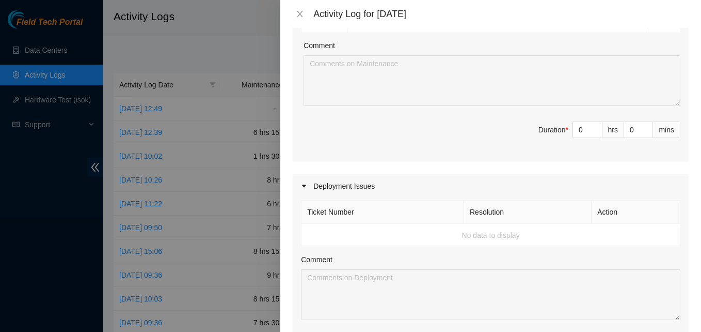
scroll to position [482, 0]
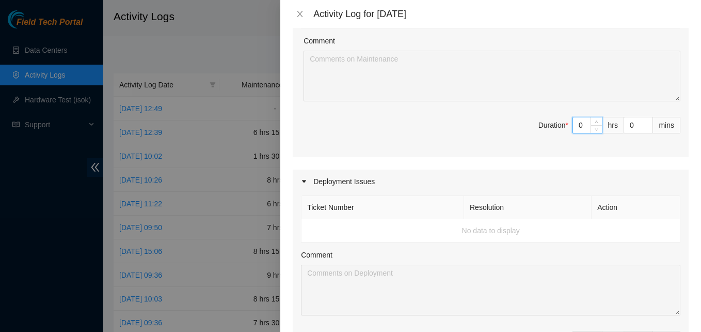
click at [575, 117] on input "0" at bounding box center [587, 124] width 29 height 15
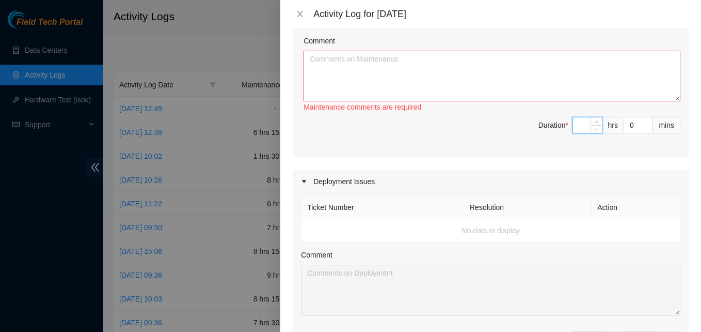
type input "7"
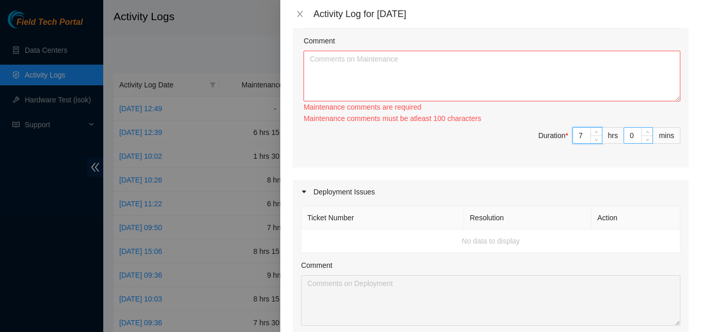
type input "7"
click at [628, 128] on input "0" at bounding box center [639, 135] width 28 height 15
type input "0"
click at [507, 51] on textarea "Comment" at bounding box center [492, 76] width 377 height 51
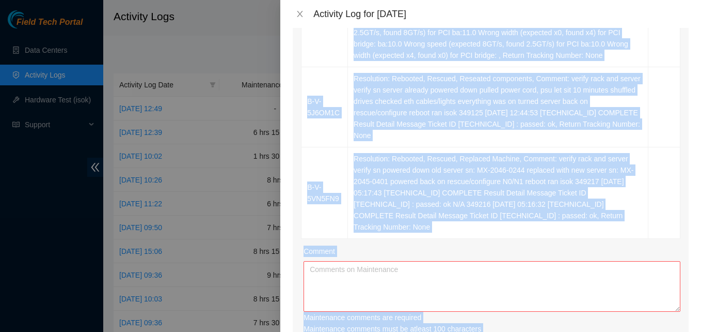
scroll to position [301, 0]
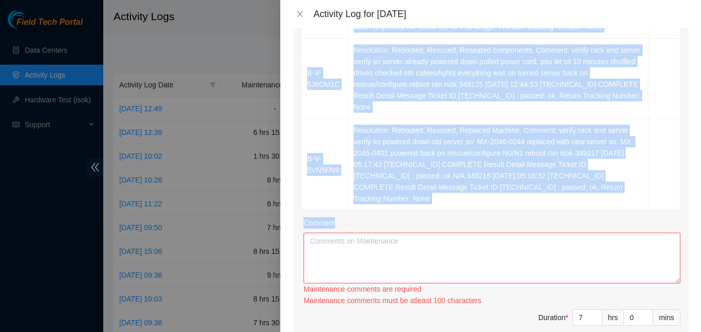
drag, startPoint x: 305, startPoint y: 93, endPoint x: 600, endPoint y: 239, distance: 328.7
click at [600, 239] on div "Ticket Number Resolution Action B-V-5CPBAPY Resolution: Rebooted, Rescued, Rese…" at bounding box center [491, 118] width 396 height 462
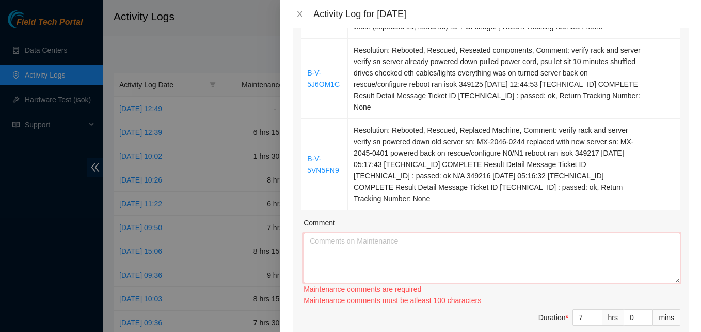
click at [439, 248] on textarea "Comment" at bounding box center [492, 257] width 377 height 51
paste textarea "349217 [DATE] 05:17:43 [TECHNICAL_ID] COMPLETE Result Detail Message Ticket ID …"
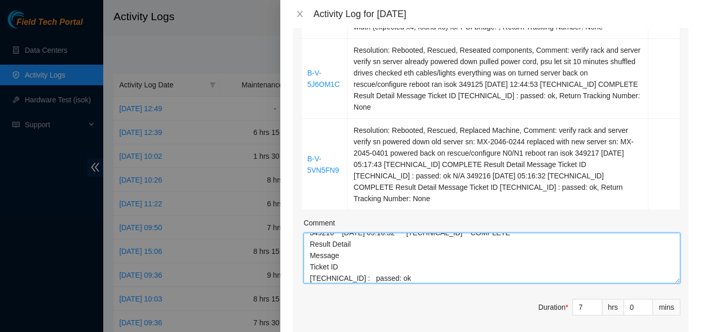
scroll to position [80, 0]
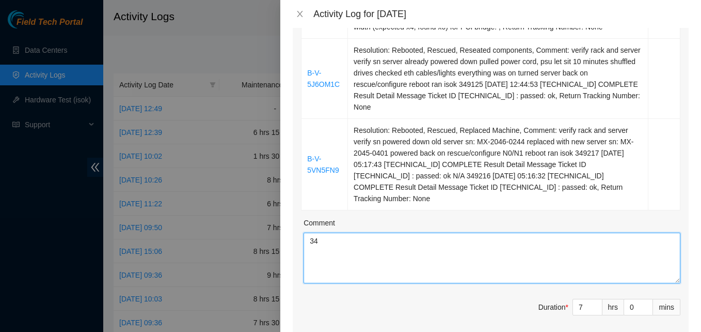
type textarea "3"
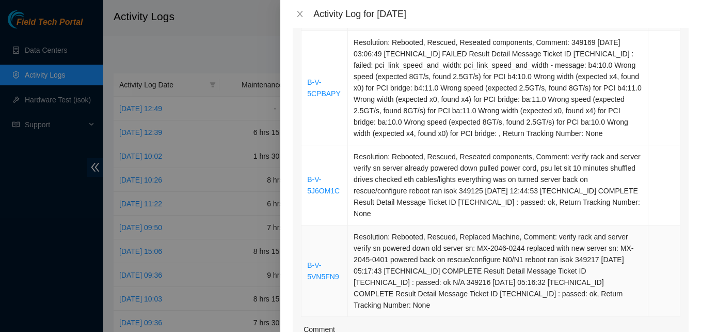
scroll to position [194, 0]
drag, startPoint x: 306, startPoint y: 83, endPoint x: 600, endPoint y: 301, distance: 366.0
click at [600, 301] on tbody "B-V-5CPBAPY Resolution: Rebooted, Rescued, Reseated components, Comment: 349169…" at bounding box center [491, 175] width 379 height 286
copy tbody "B-V-5CPBAPY Resolution: Rebooted, Rescued, Reseated components, Comment: 349169…"
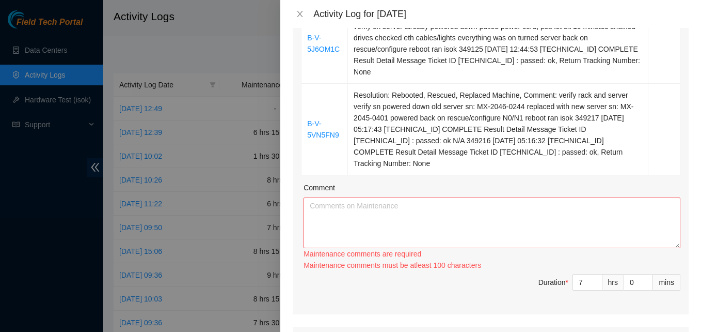
scroll to position [336, 0]
click at [464, 230] on textarea "Comment" at bounding box center [492, 222] width 377 height 51
paste textarea "B-V-5CPBAPY Resolution: Rebooted, Rescued, Reseated components, Comment: 349169…"
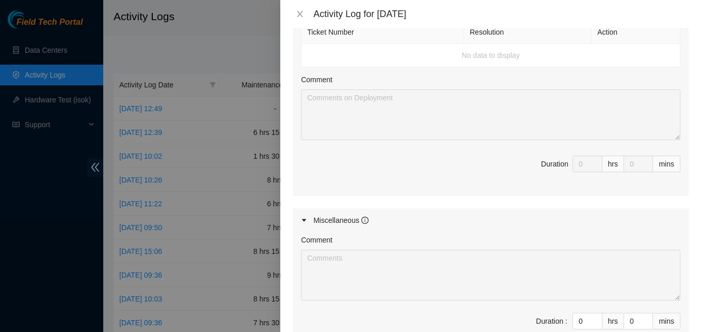
scroll to position [659, 0]
type textarea "B-V-5CPBAPY Resolution: Rebooted, Rescued, Reseated components, Comment: 349169…"
click at [577, 311] on input "0" at bounding box center [587, 318] width 29 height 15
type input "1"
type input "8"
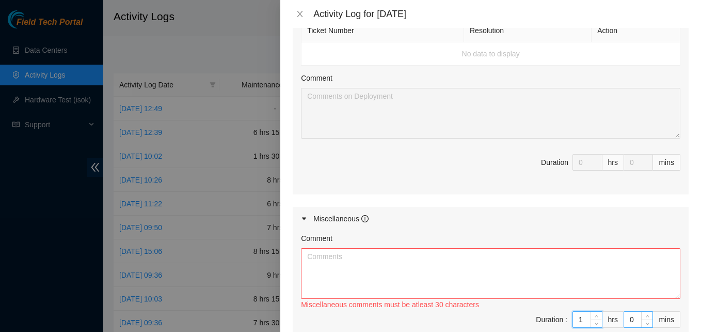
type input "1"
click at [630, 311] on input "0" at bounding box center [639, 318] width 28 height 15
type input "3"
type input "30"
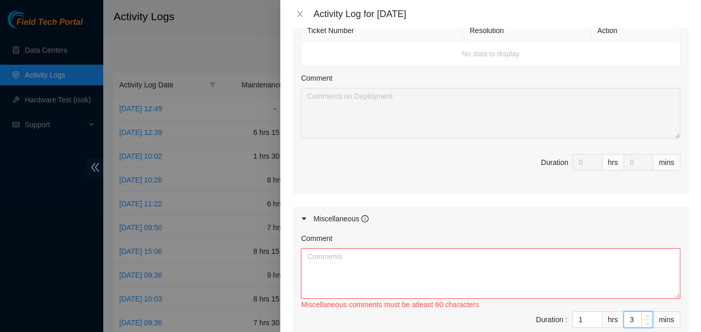
type input "30"
click at [504, 260] on textarea "Comment" at bounding box center [491, 273] width 380 height 51
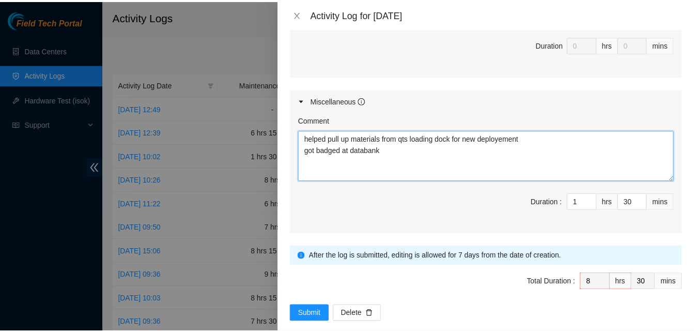
scroll to position [779, 0]
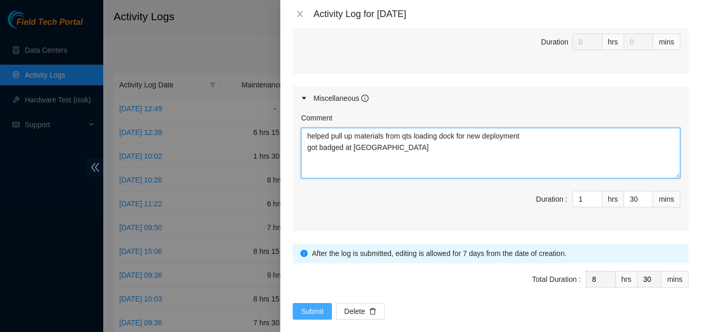
type textarea "helped pull up materials from qts loading dock for new deployment got badged at…"
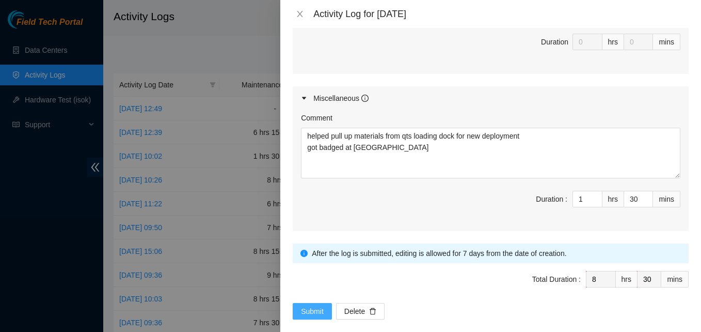
click at [307, 305] on span "Submit" at bounding box center [312, 310] width 23 height 11
